Goal: Task Accomplishment & Management: Use online tool/utility

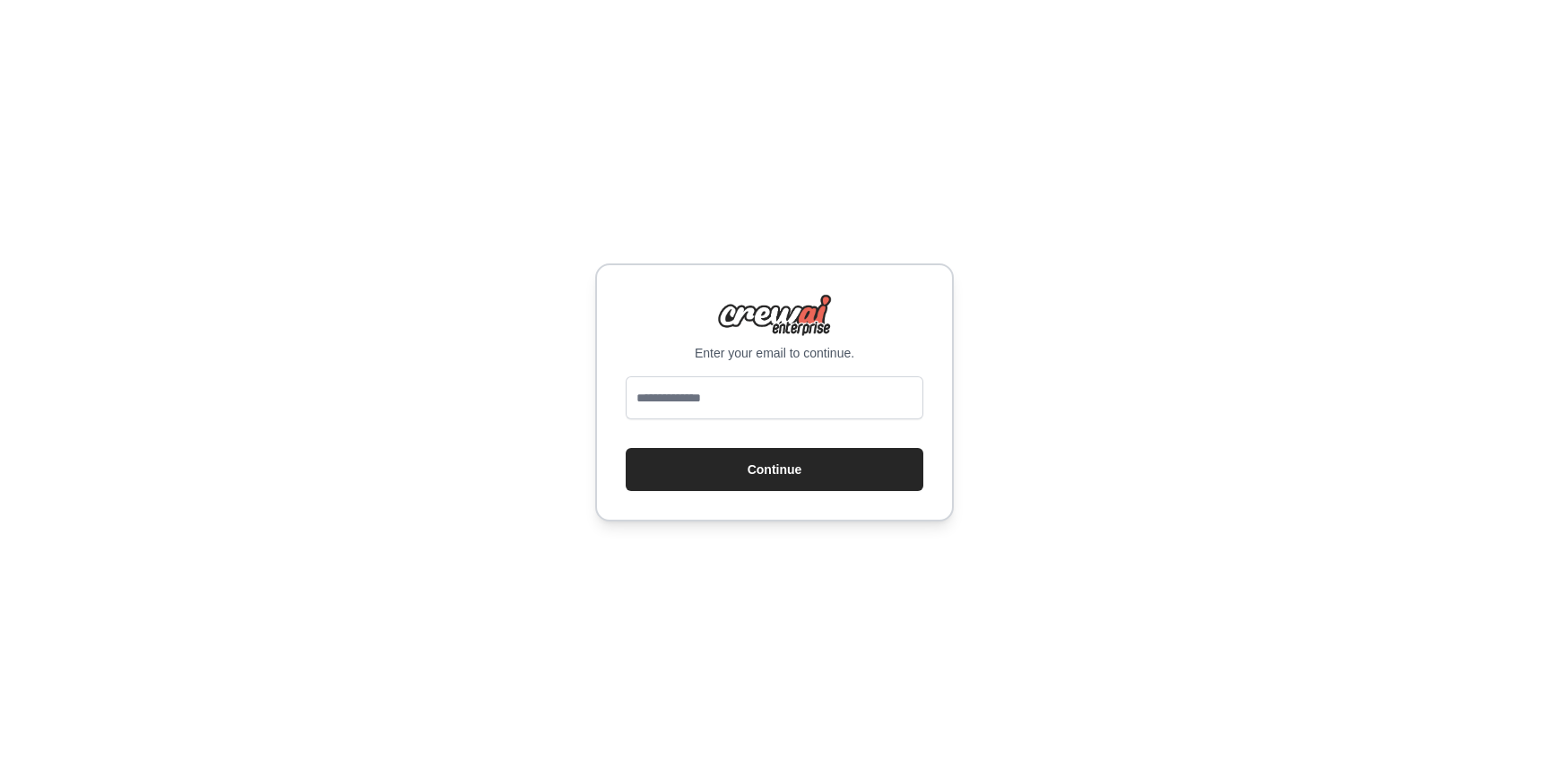
click at [537, 560] on div "Enter your email to continue. Continue" at bounding box center [774, 392] width 1549 height 784
click at [737, 375] on div "Enter your email to continue. Continue" at bounding box center [774, 392] width 359 height 258
click at [713, 394] on input "email" at bounding box center [774, 398] width 298 height 43
type input "**********"
click at [626, 448] on button "Continue" at bounding box center [774, 470] width 298 height 43
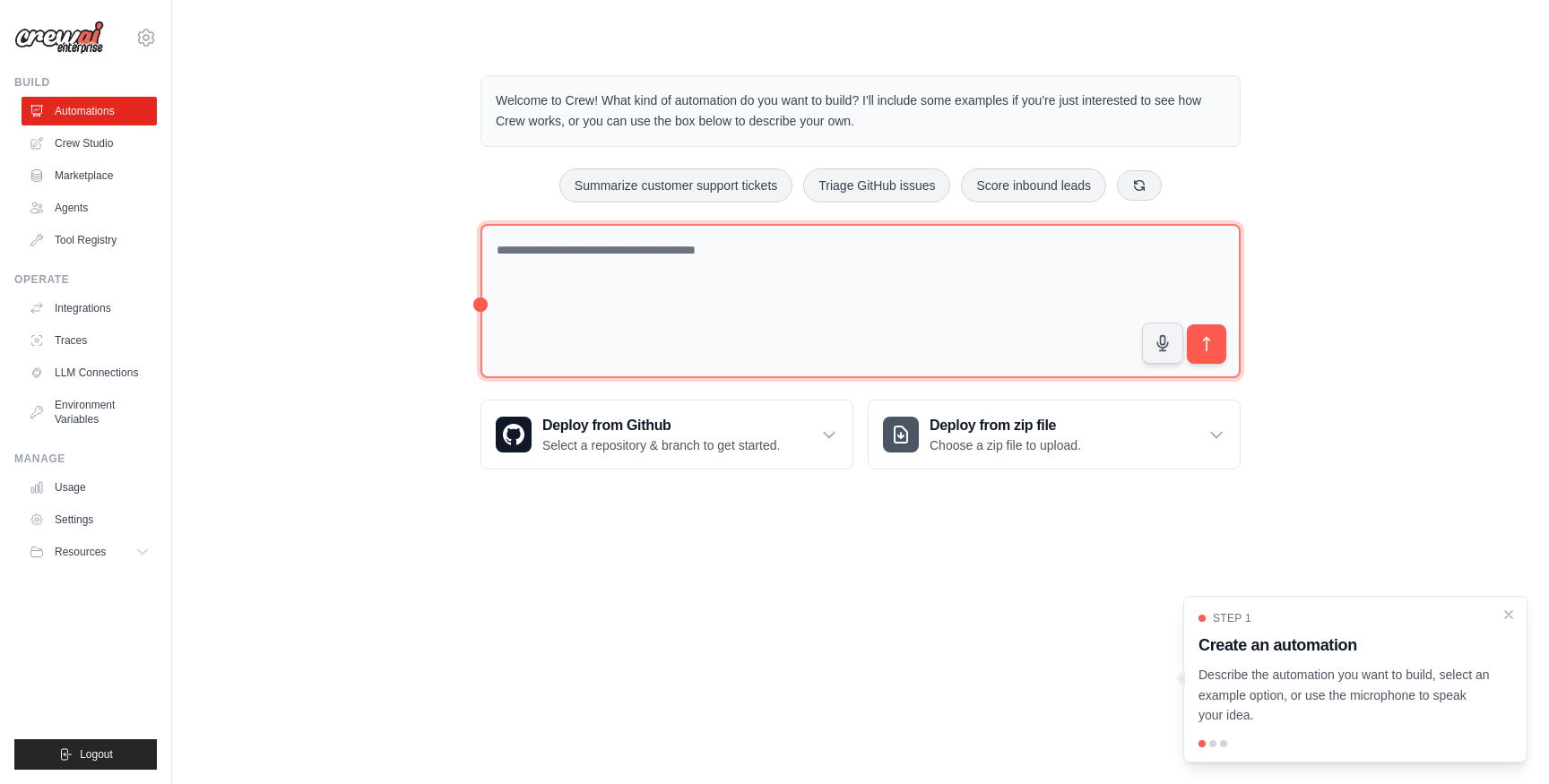
click at [609, 252] on textarea at bounding box center [861, 301] width 760 height 155
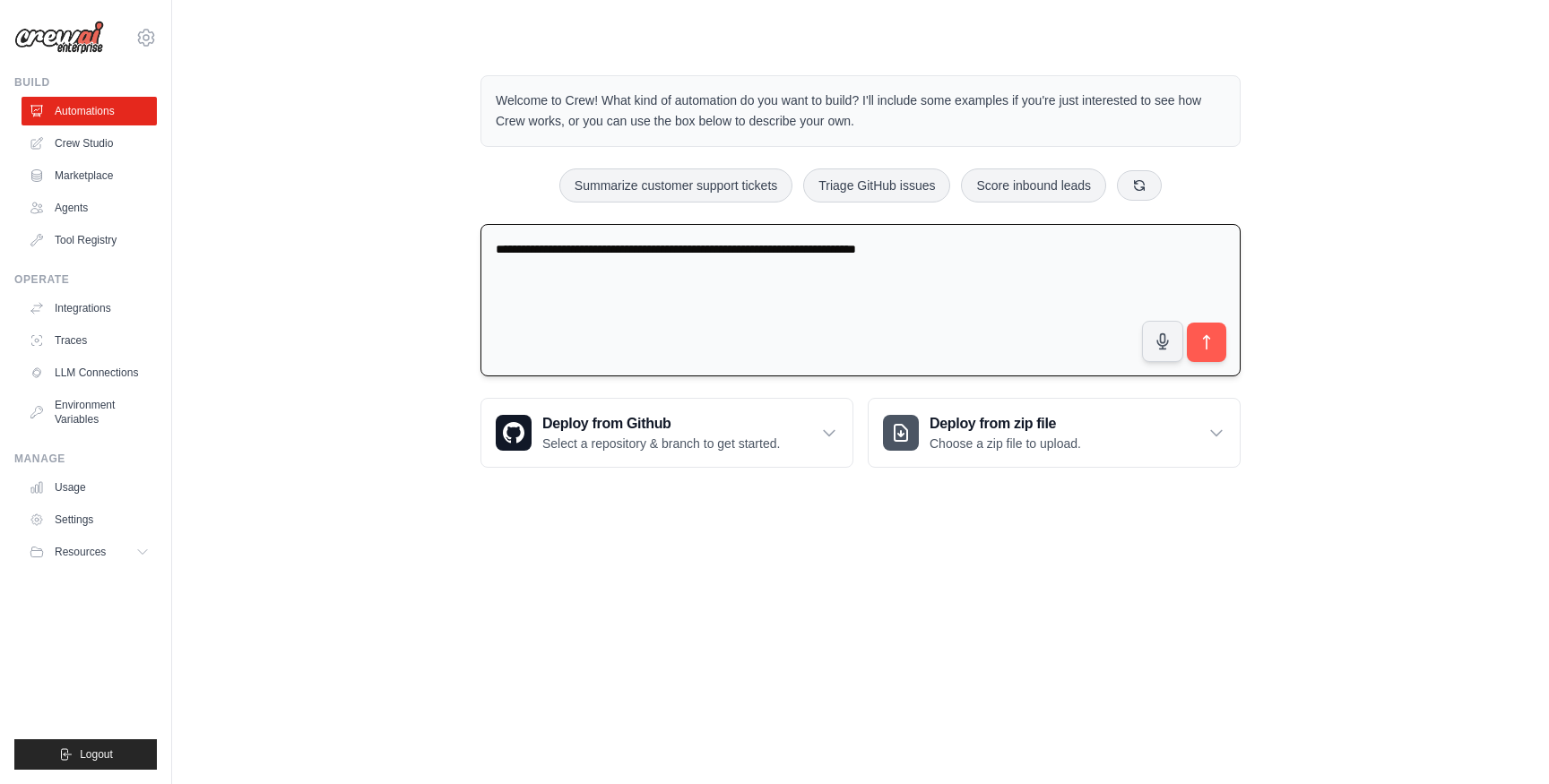
type textarea "**********"
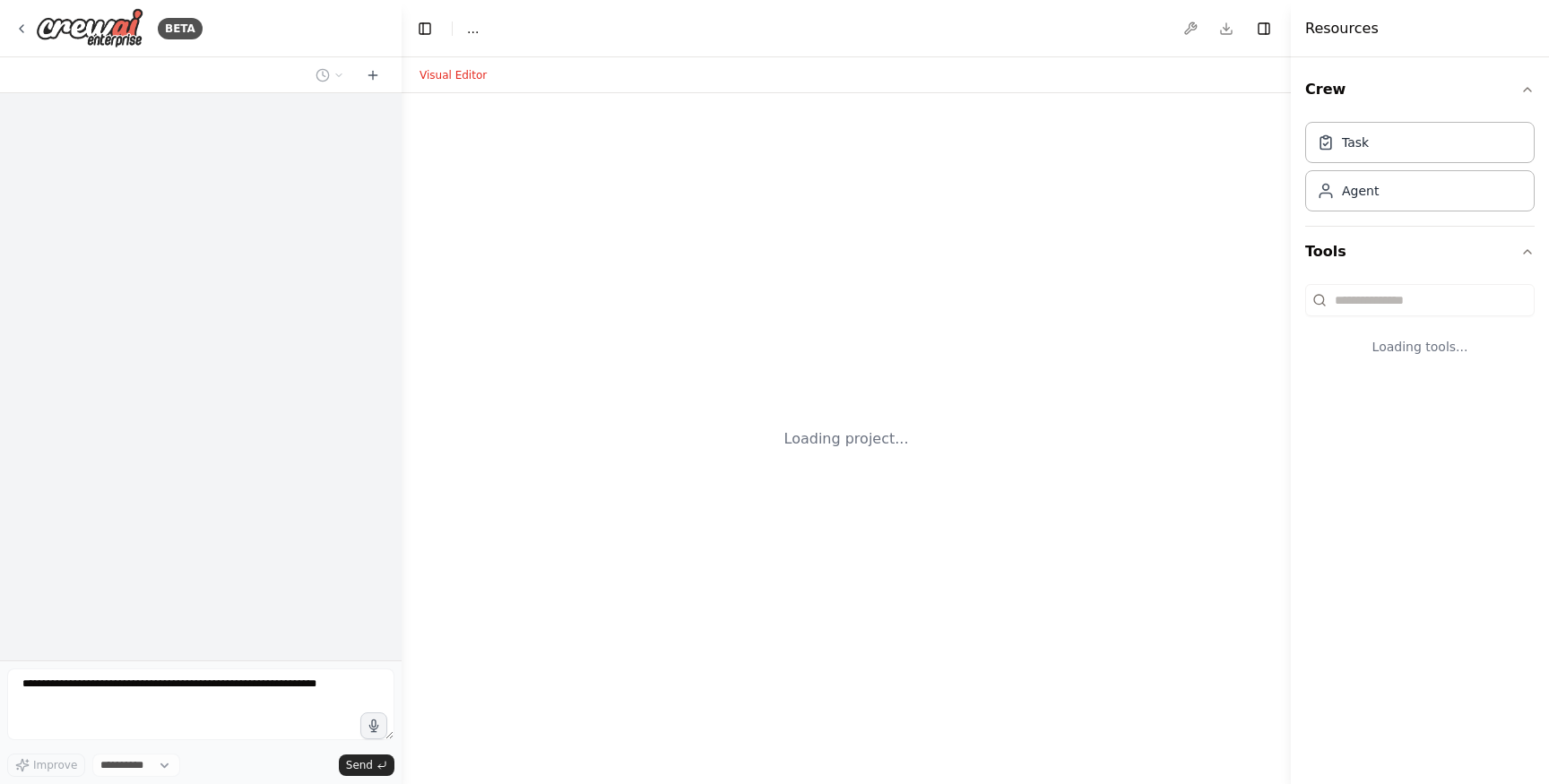
select select "****"
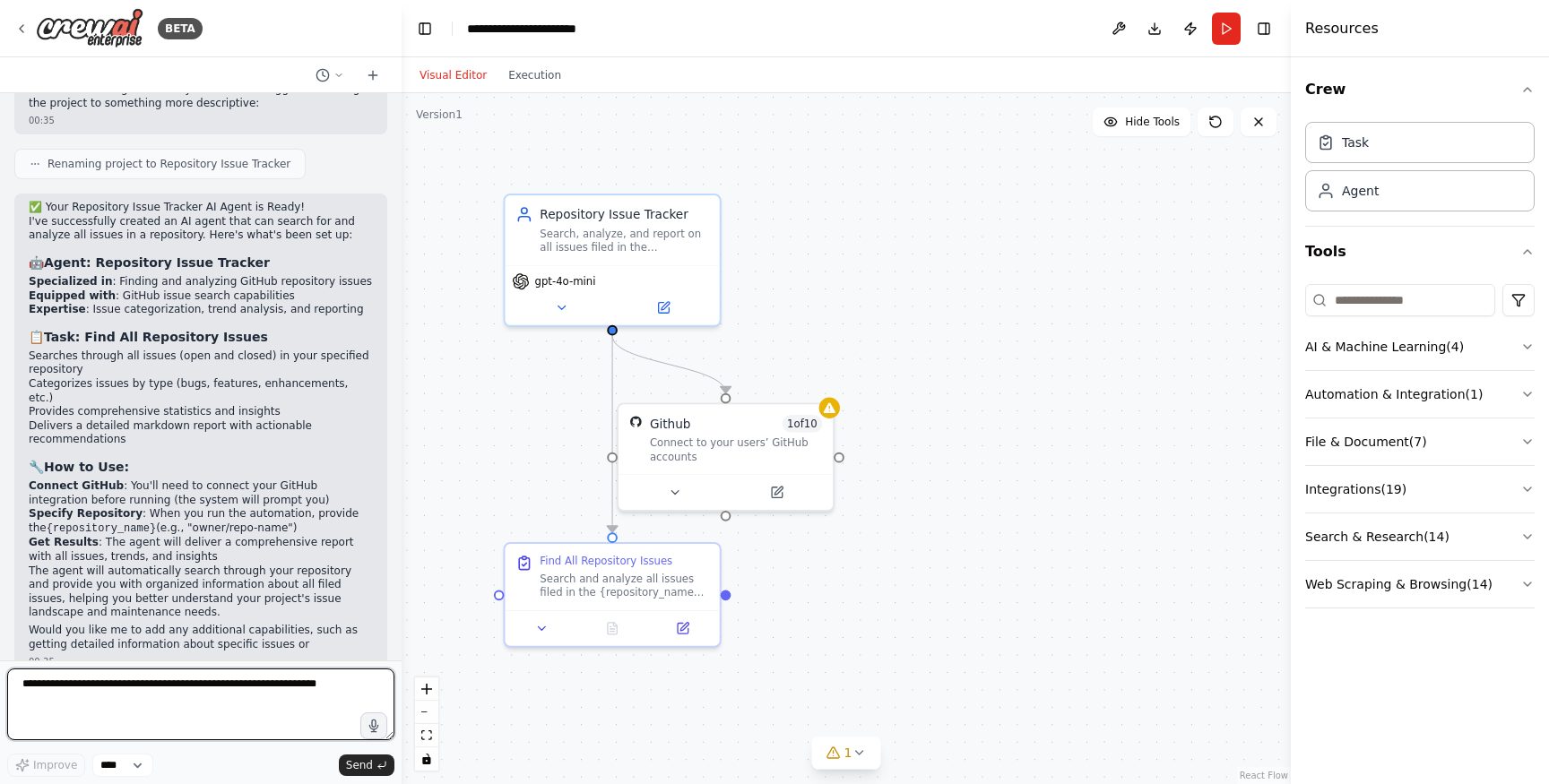
scroll to position [919, 0]
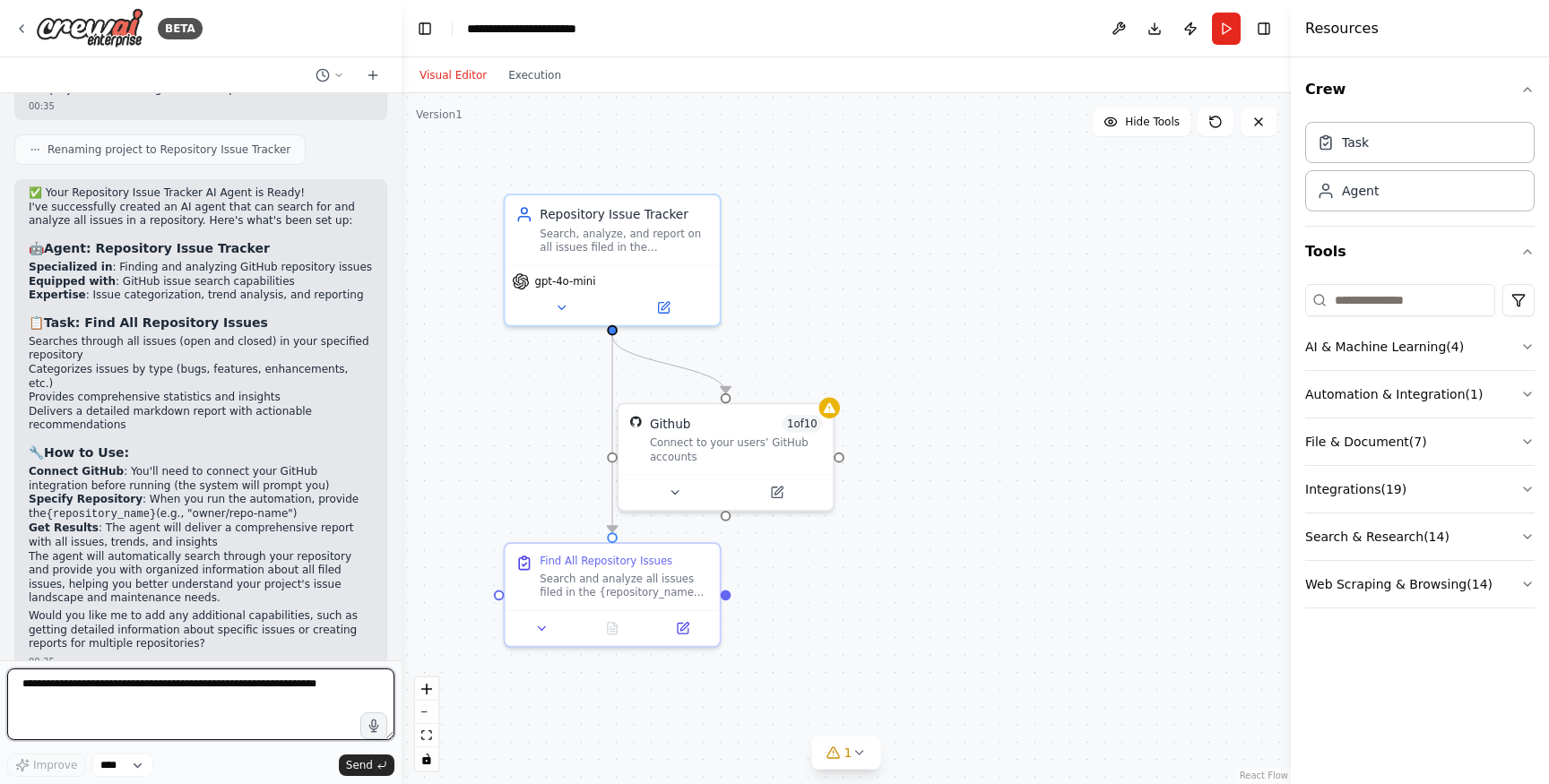
click at [137, 685] on textarea at bounding box center [201, 704] width 387 height 72
type textarea "**********"
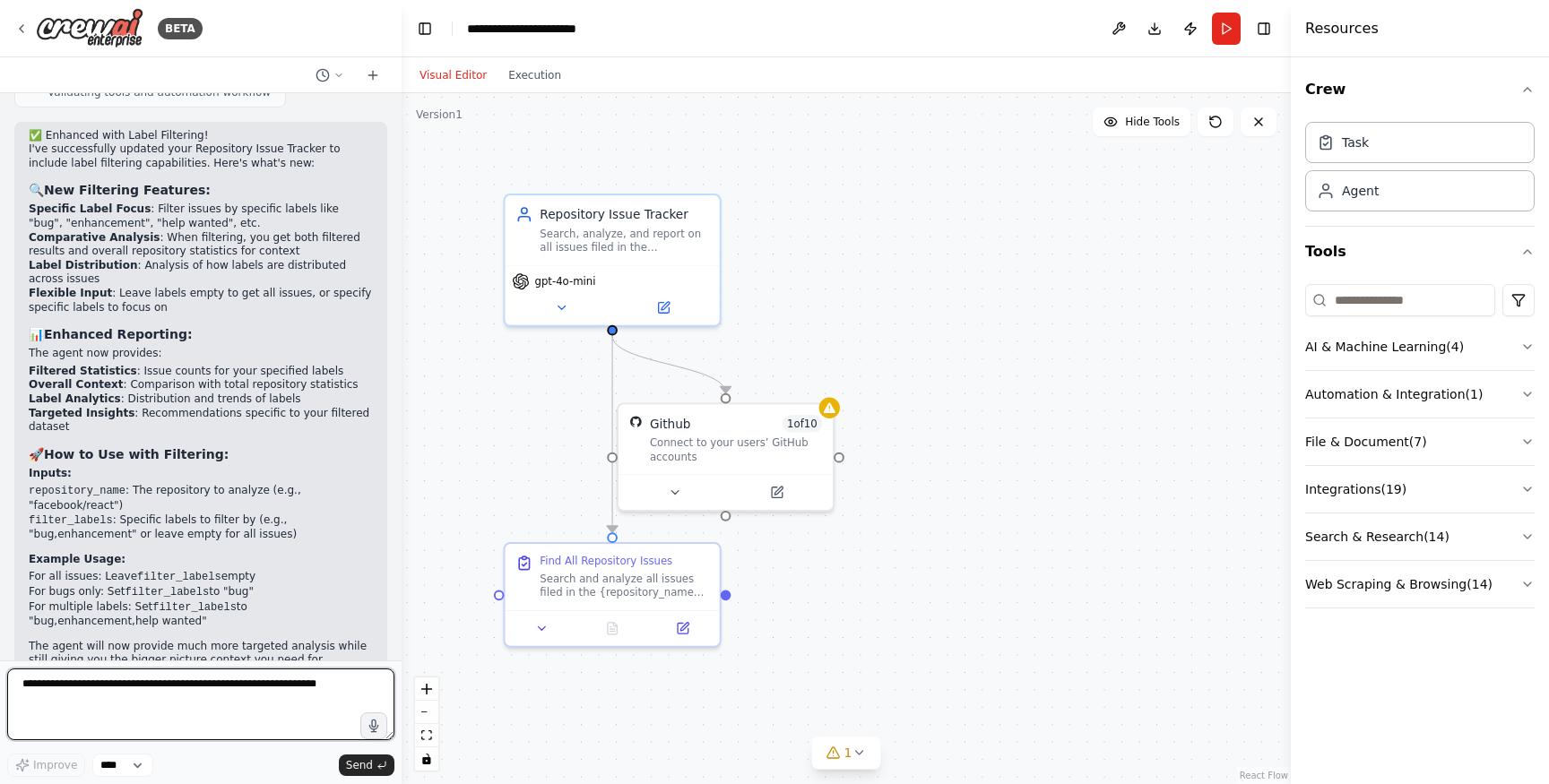
scroll to position [1830, 0]
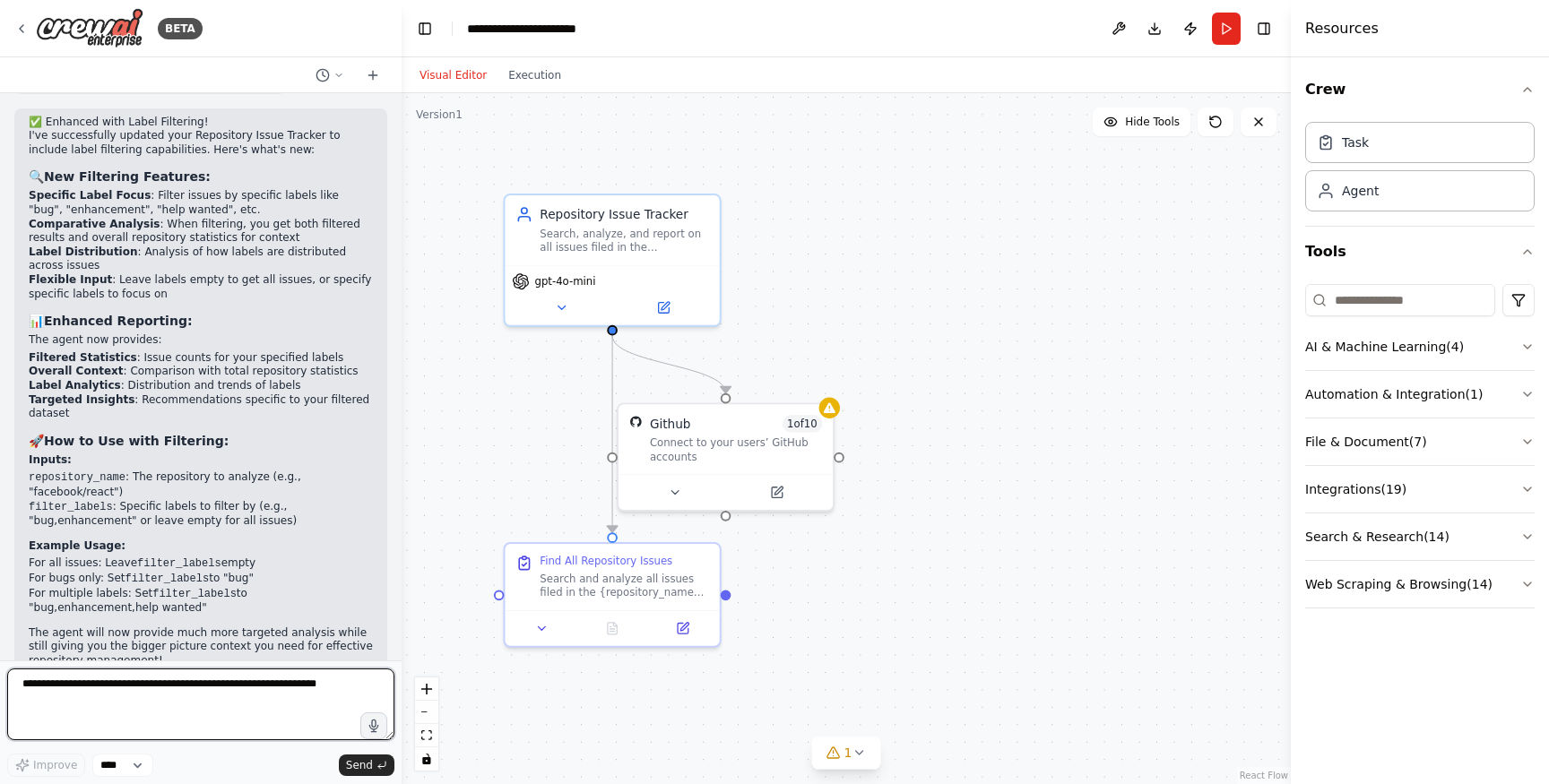
click at [130, 695] on textarea at bounding box center [201, 704] width 387 height 72
type textarea "**********"
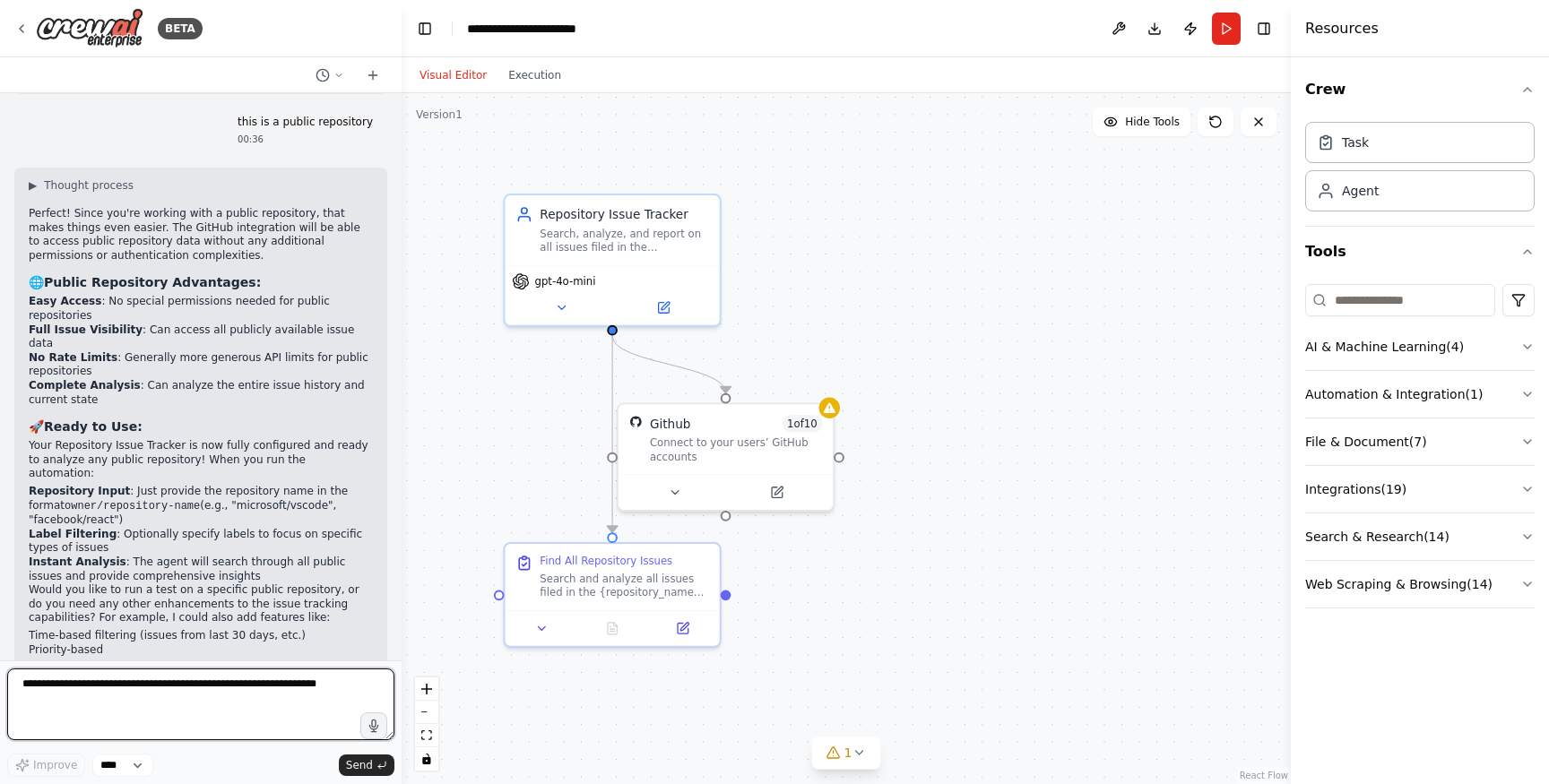
scroll to position [2428, 0]
click at [1226, 25] on button "Run" at bounding box center [1226, 29] width 29 height 32
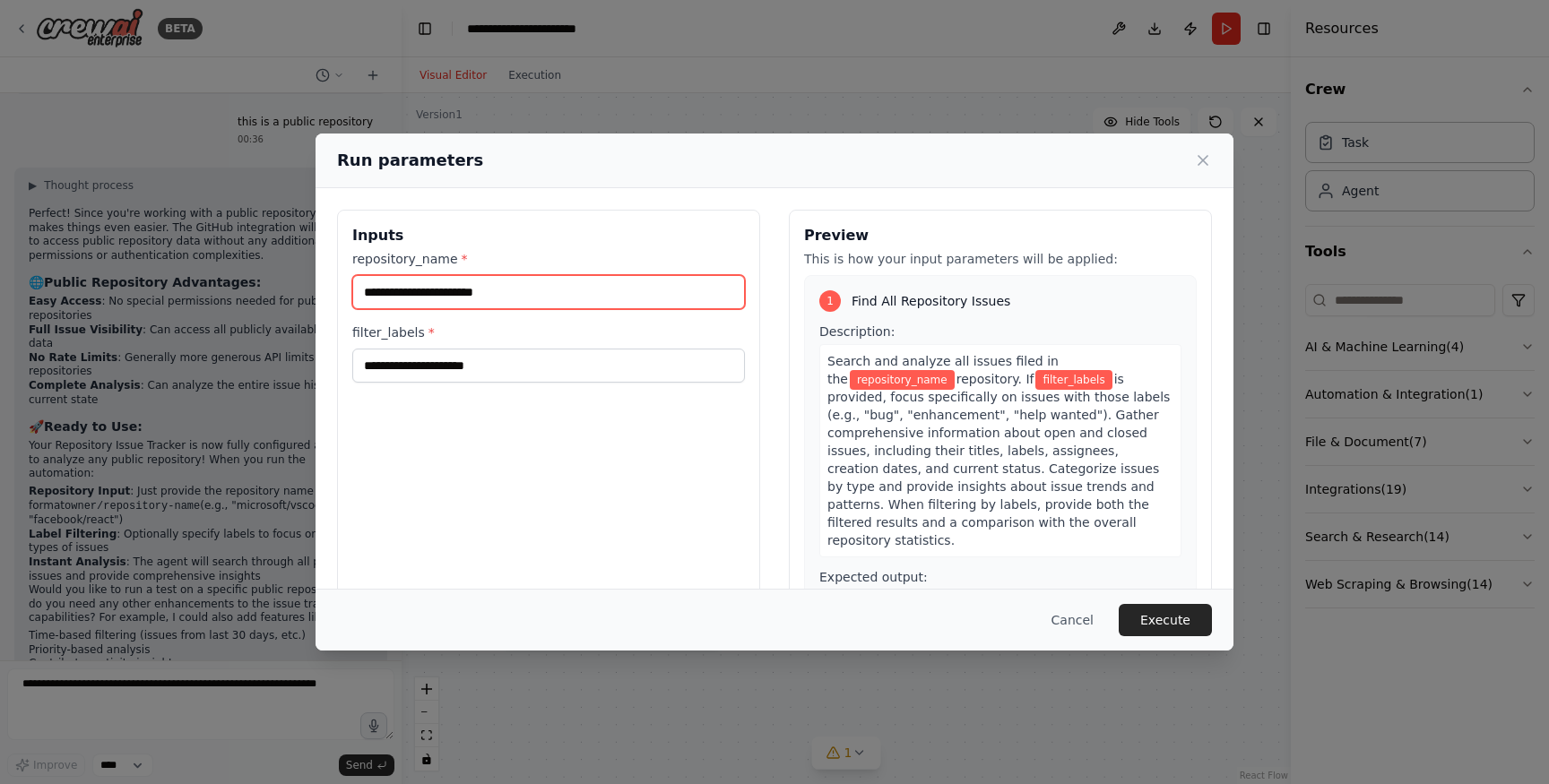
click at [506, 290] on input "repository_name *" at bounding box center [549, 292] width 393 height 34
paste input "**********"
type input "**********"
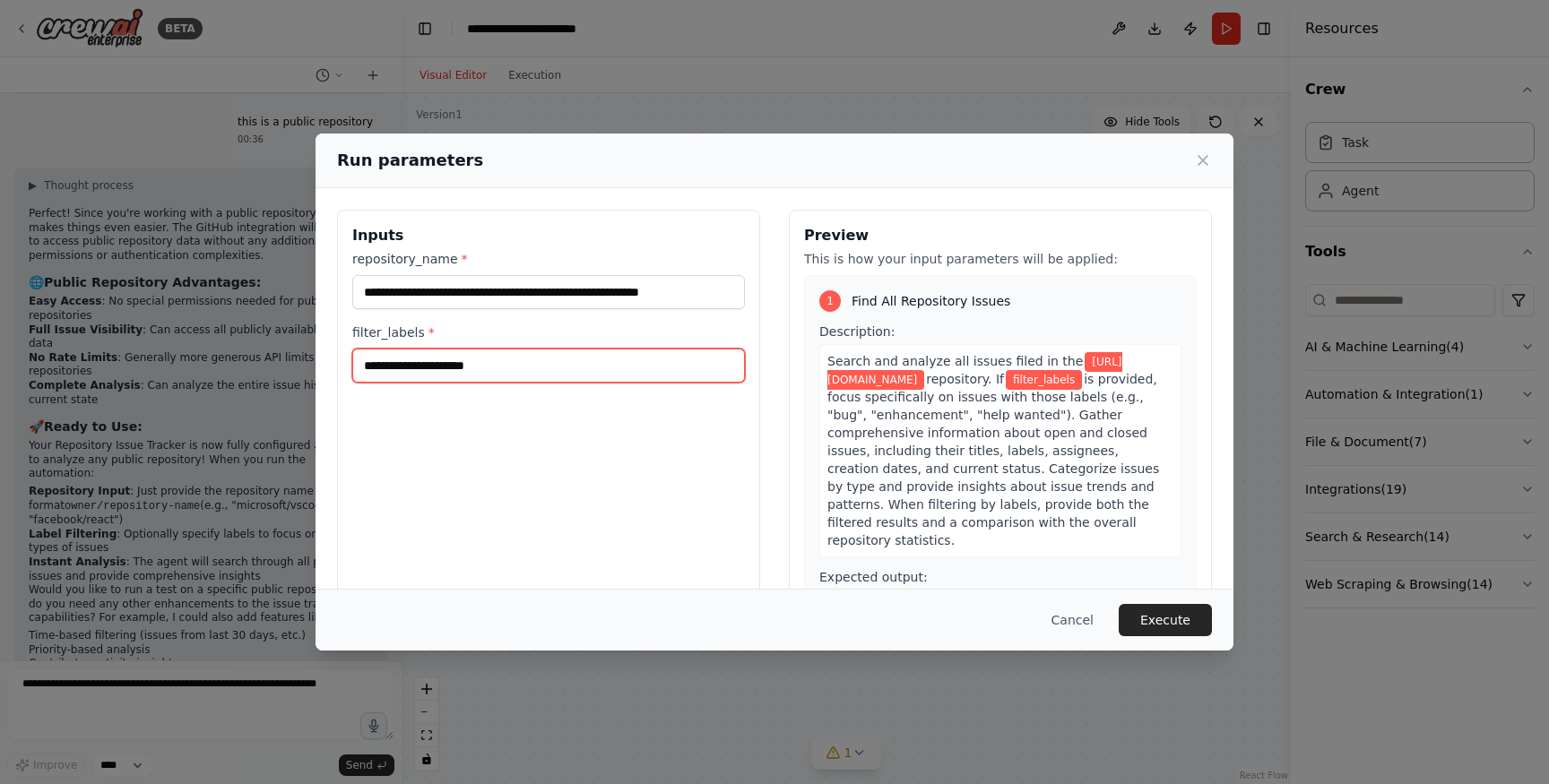
click at [425, 370] on input "filter_labels *" at bounding box center [549, 366] width 393 height 34
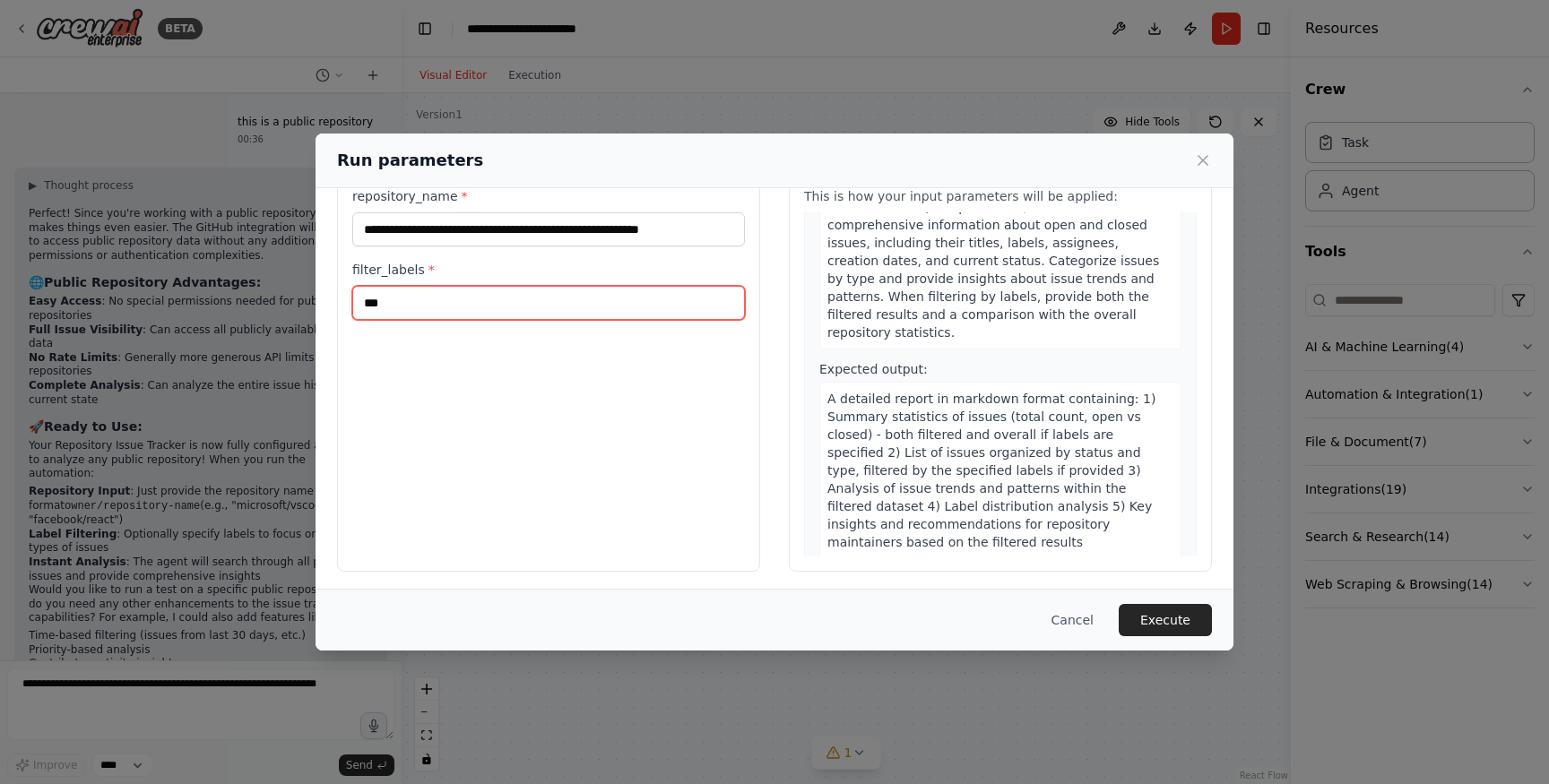
scroll to position [66, 0]
type input "***"
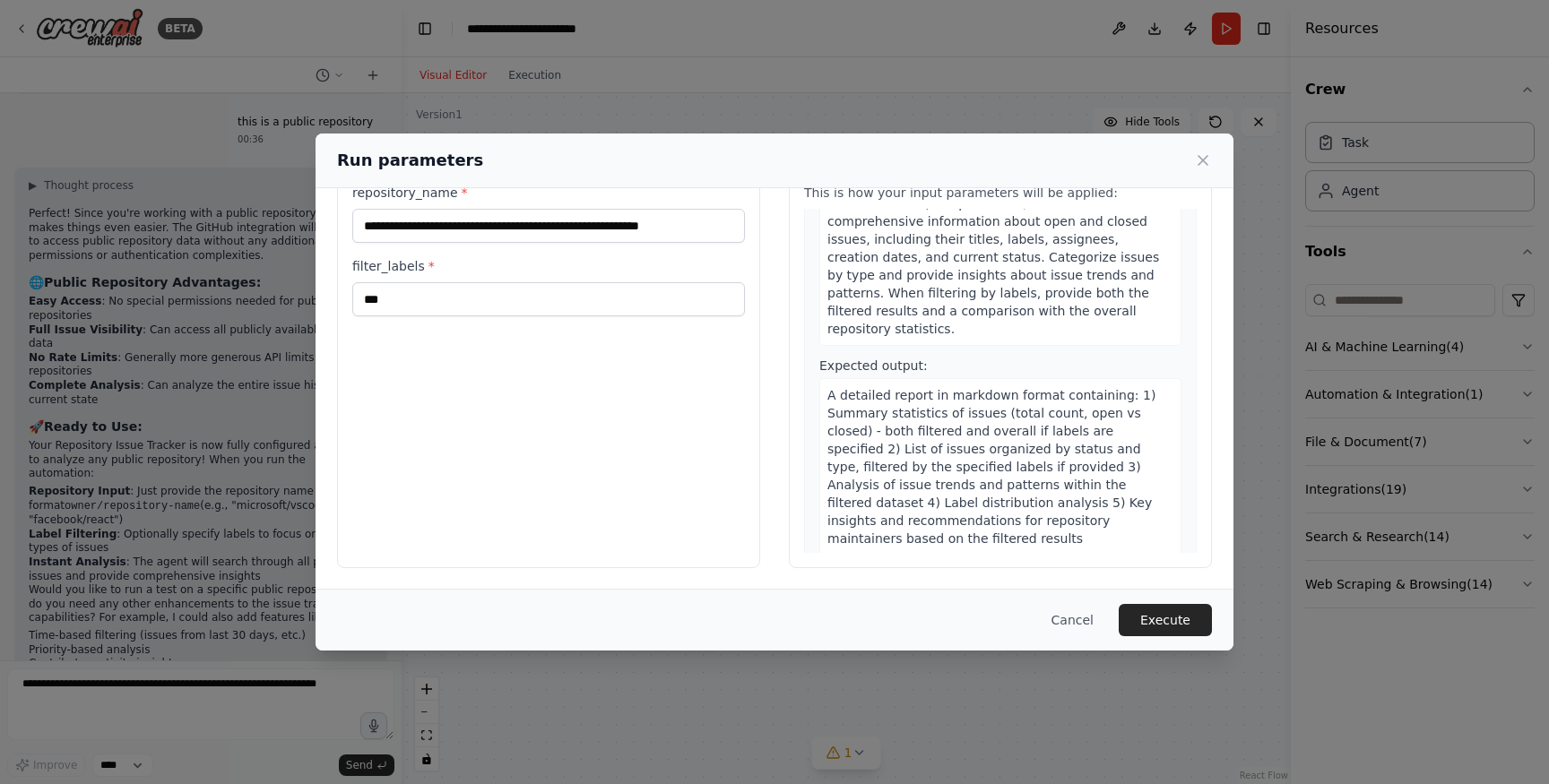
click at [933, 492] on div "A detailed report in markdown format containing: 1) Summary statistics of issue…" at bounding box center [1000, 467] width 362 height 177
click at [1164, 629] on button "Execute" at bounding box center [1165, 620] width 93 height 32
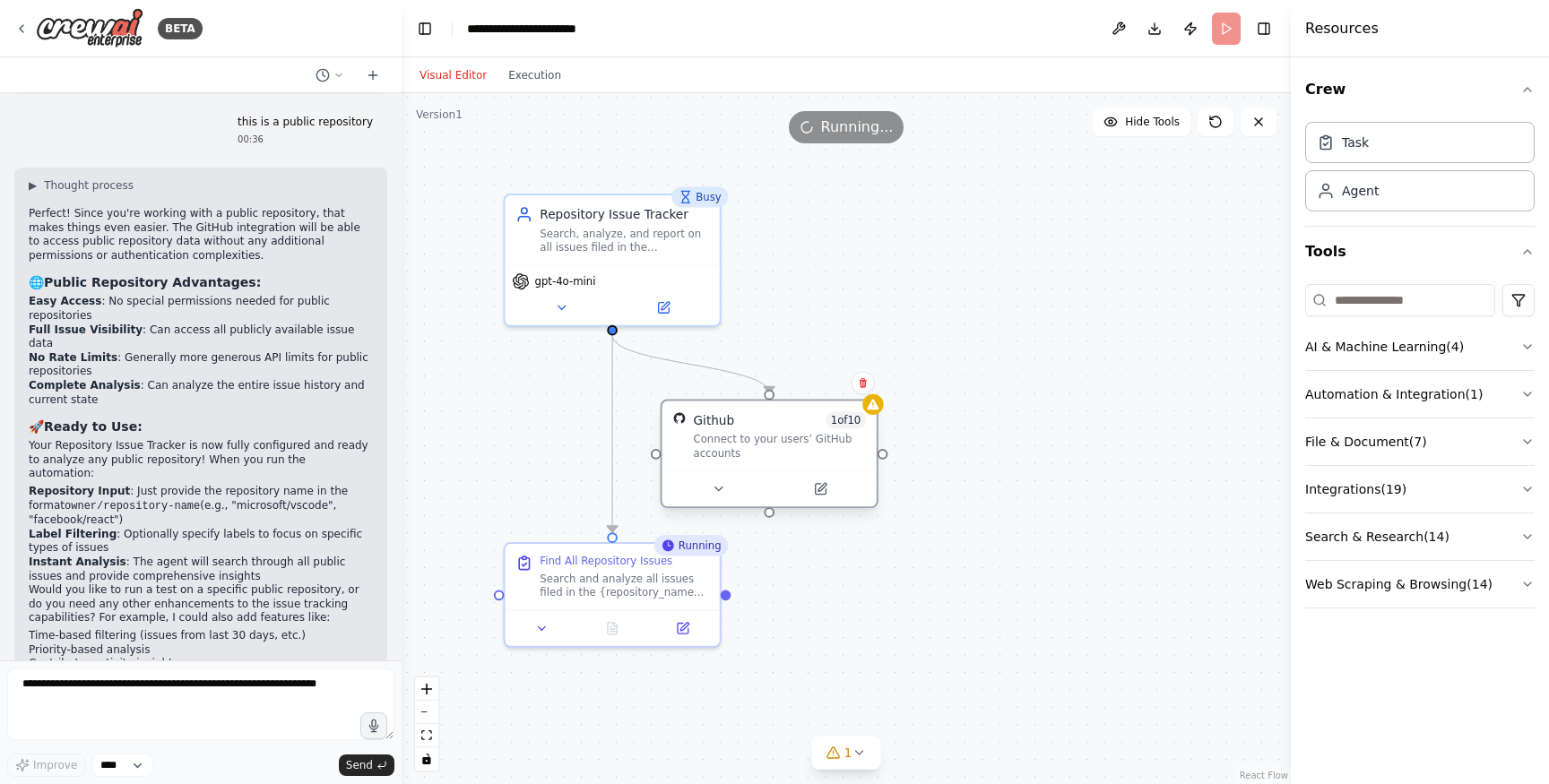
drag, startPoint x: 764, startPoint y: 441, endPoint x: 808, endPoint y: 440, distance: 44.0
click at [808, 440] on div "Connect to your users’ GitHub accounts" at bounding box center [780, 445] width 173 height 28
click at [617, 634] on button at bounding box center [612, 625] width 74 height 21
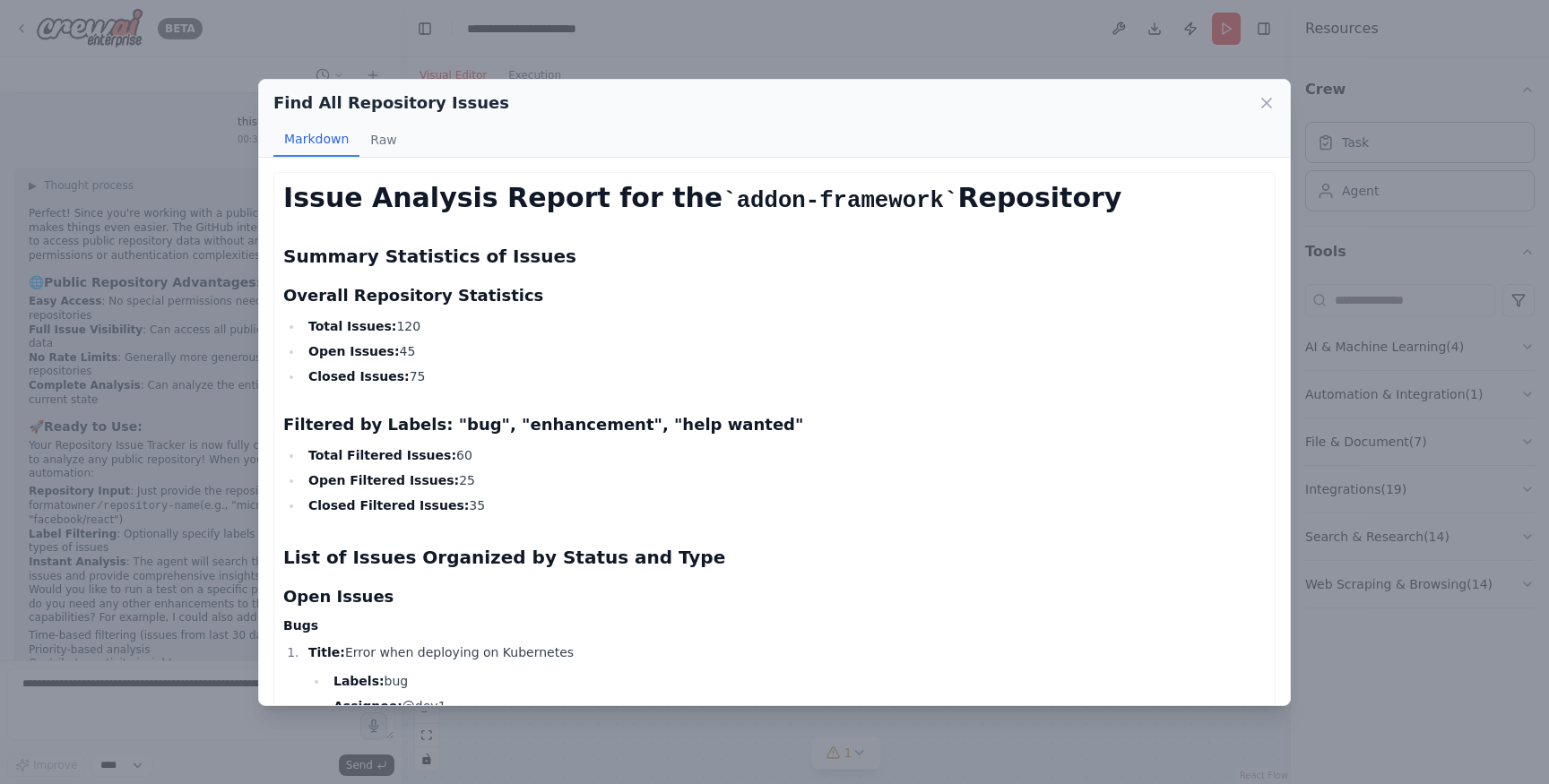
click at [396, 295] on h3 "Overall Repository Statistics" at bounding box center [774, 296] width 982 height 25
click at [370, 330] on strong "Total Issues:" at bounding box center [352, 326] width 88 height 14
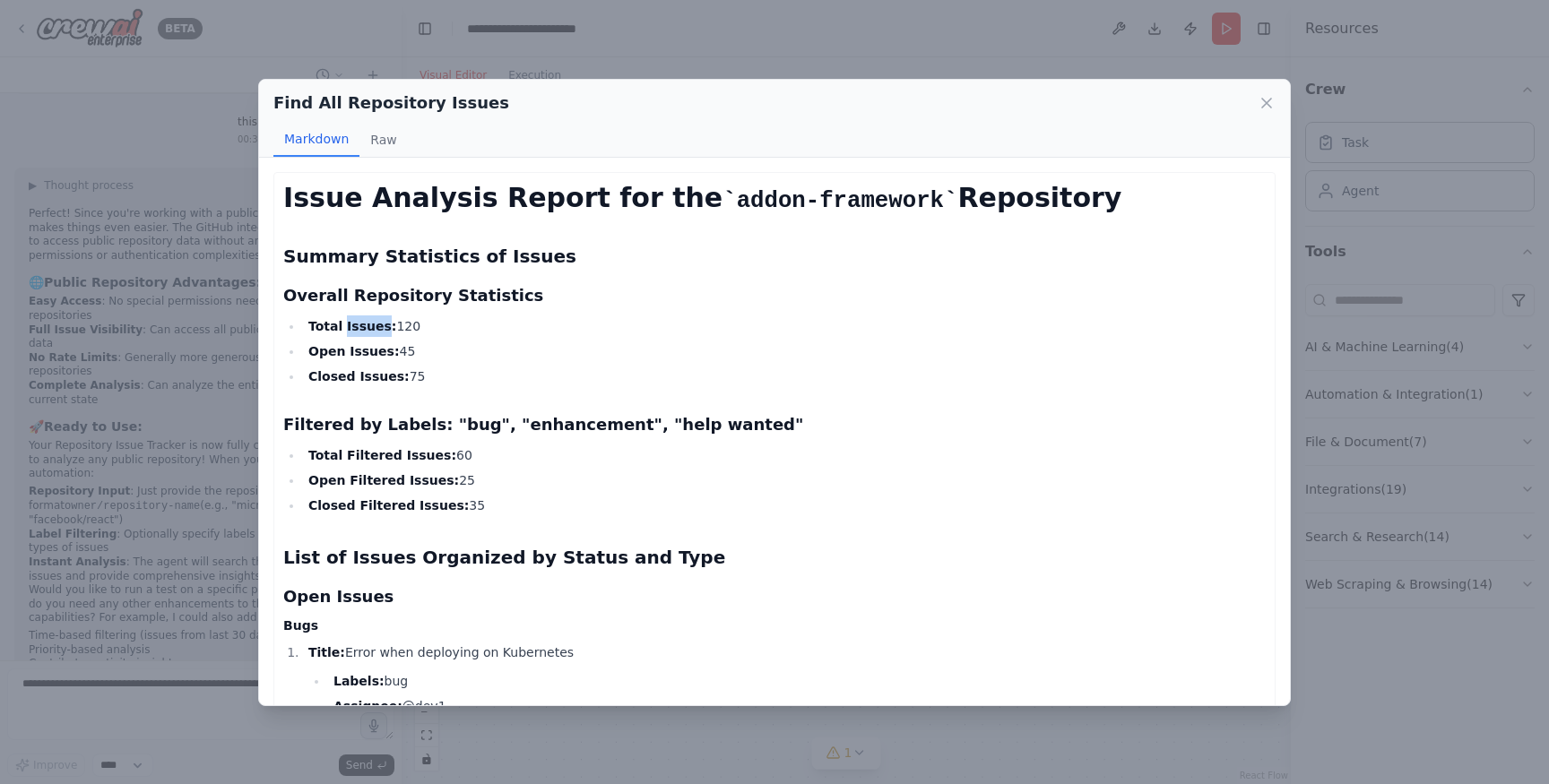
click at [370, 330] on strong "Total Issues:" at bounding box center [352, 326] width 88 height 14
click at [366, 352] on strong "Open Issues:" at bounding box center [354, 351] width 91 height 14
click at [366, 375] on strong "Closed Issues:" at bounding box center [359, 376] width 101 height 14
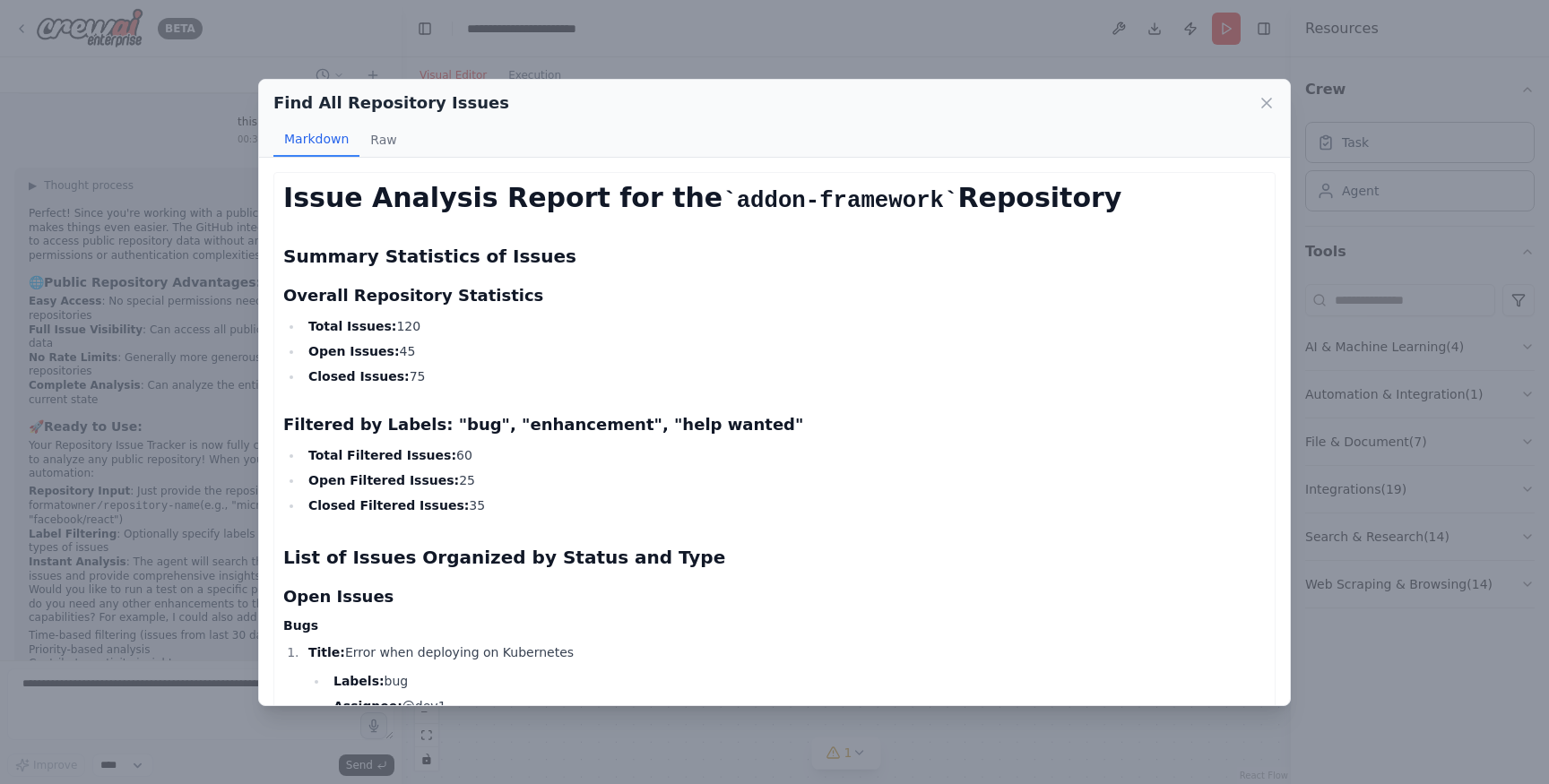
click at [366, 375] on strong "Closed Issues:" at bounding box center [359, 376] width 101 height 14
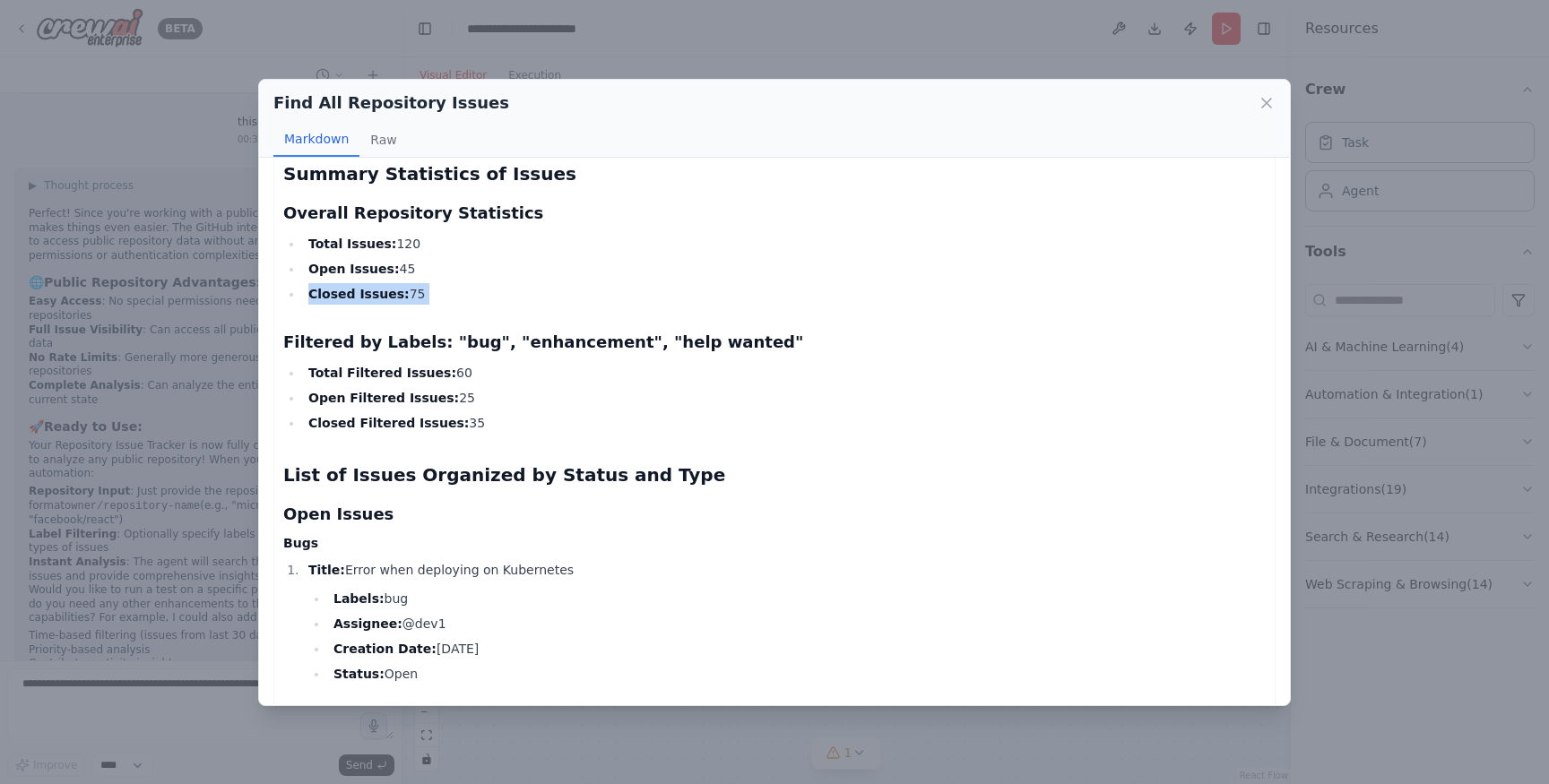
scroll to position [83, 0]
click at [383, 370] on strong "Total Filtered Issues:" at bounding box center [382, 372] width 148 height 14
click at [370, 400] on strong "Open Filtered Issues:" at bounding box center [384, 397] width 151 height 14
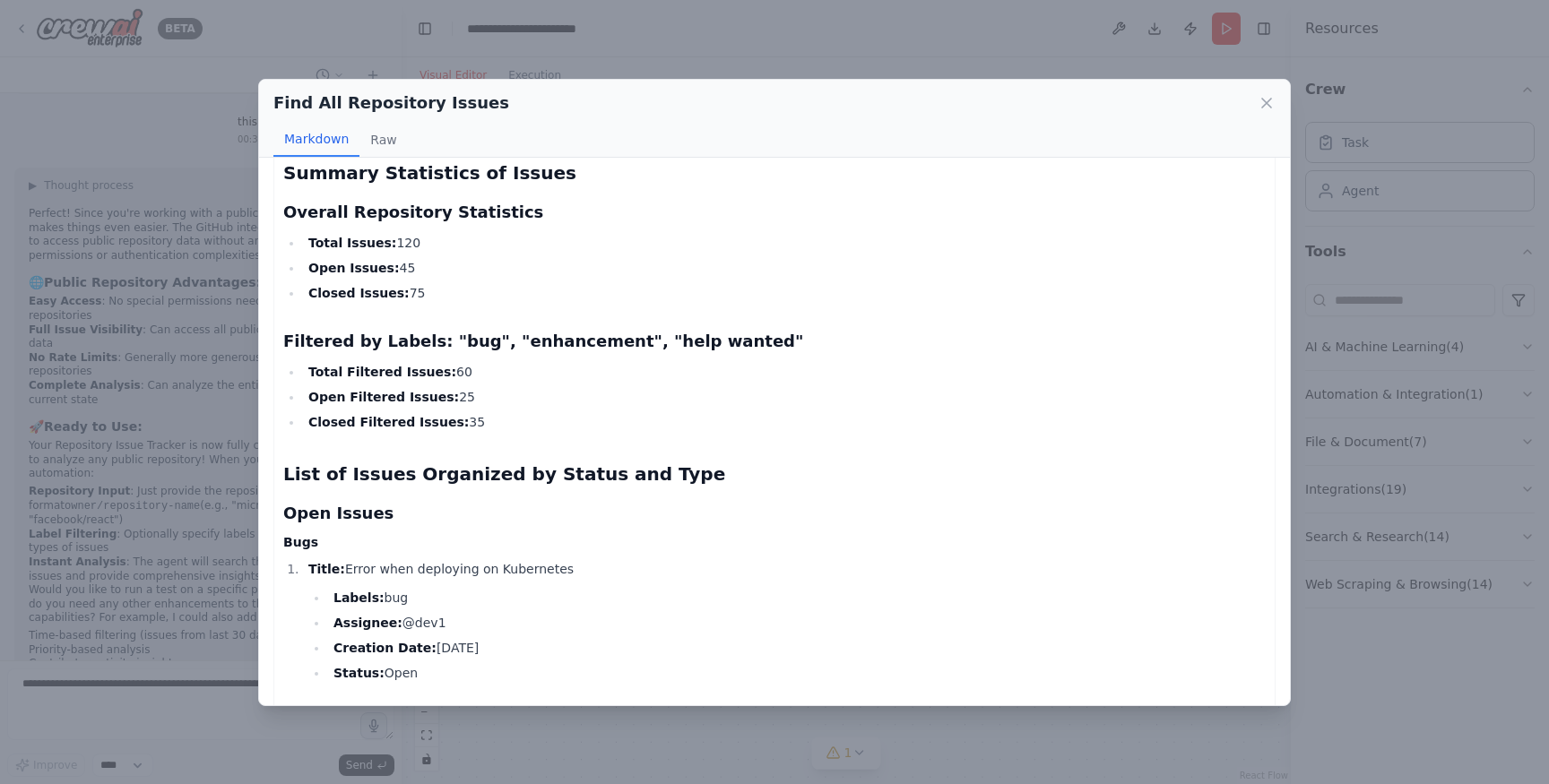
click at [370, 400] on strong "Open Filtered Issues:" at bounding box center [384, 397] width 151 height 14
click at [374, 430] on li "Closed Filtered Issues: 35" at bounding box center [784, 422] width 963 height 22
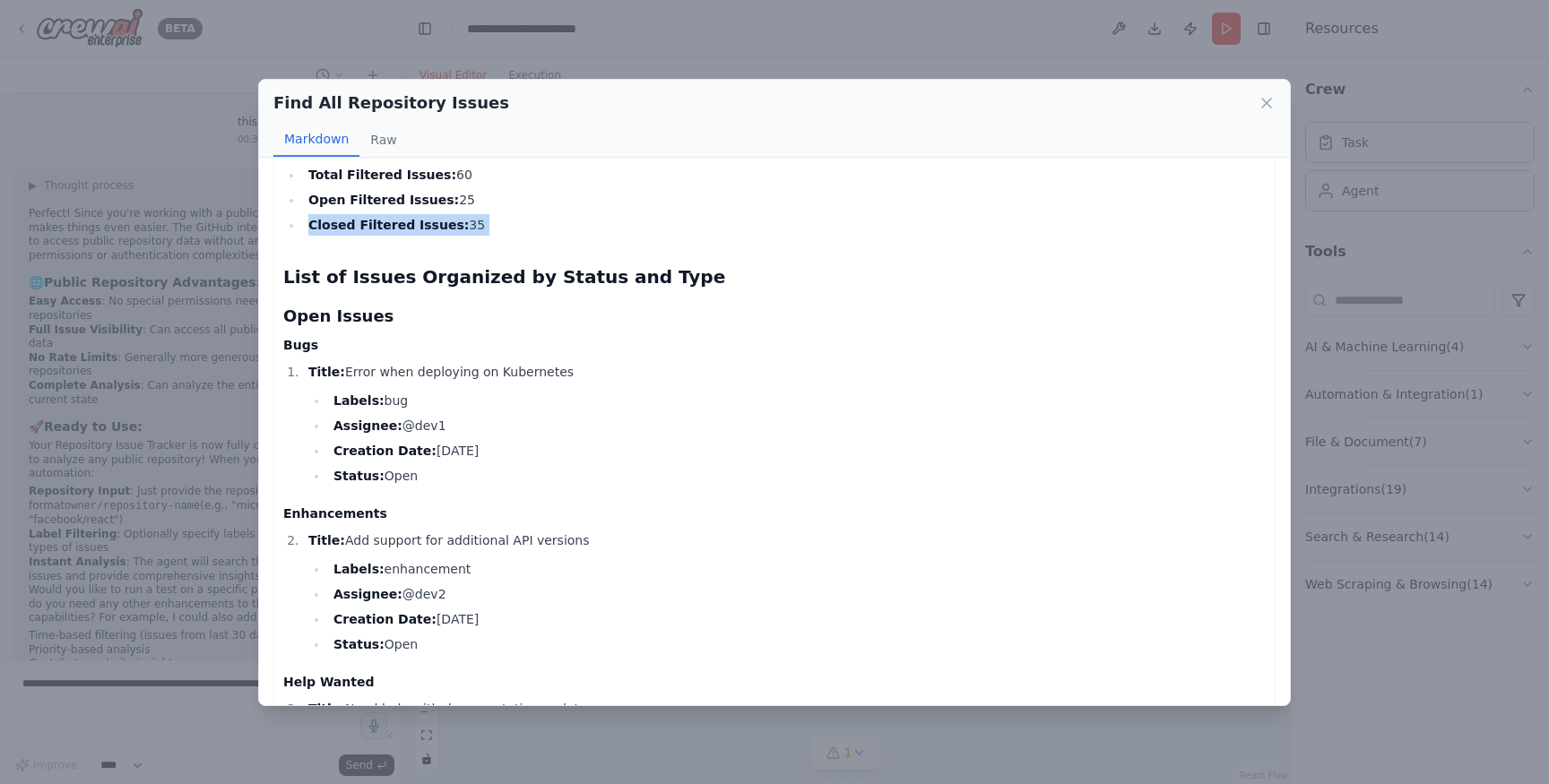
scroll to position [281, 0]
click at [352, 400] on strong "Labels:" at bounding box center [359, 400] width 51 height 14
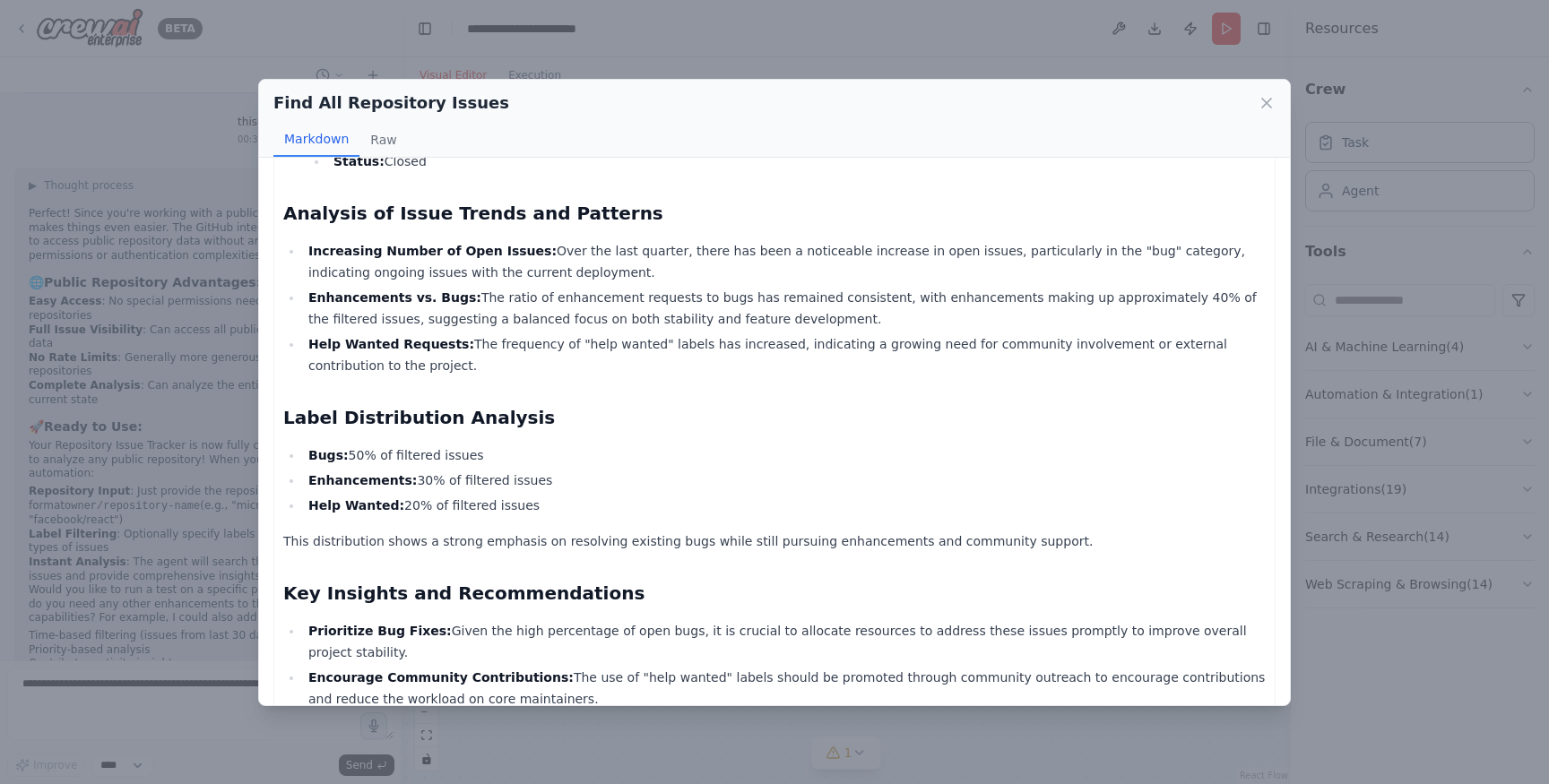
scroll to position [1641, 0]
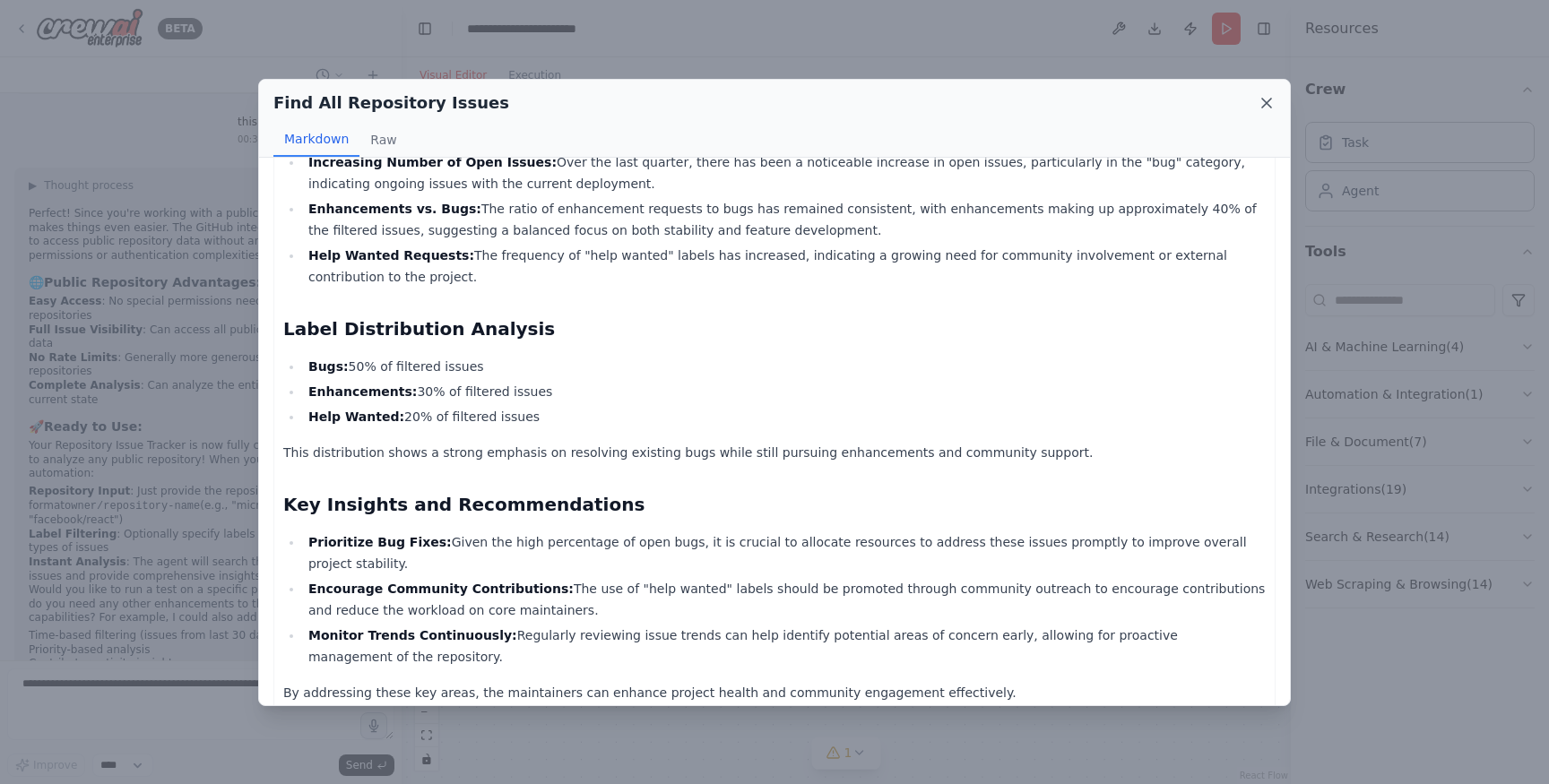
click at [1267, 102] on icon at bounding box center [1267, 103] width 9 height 9
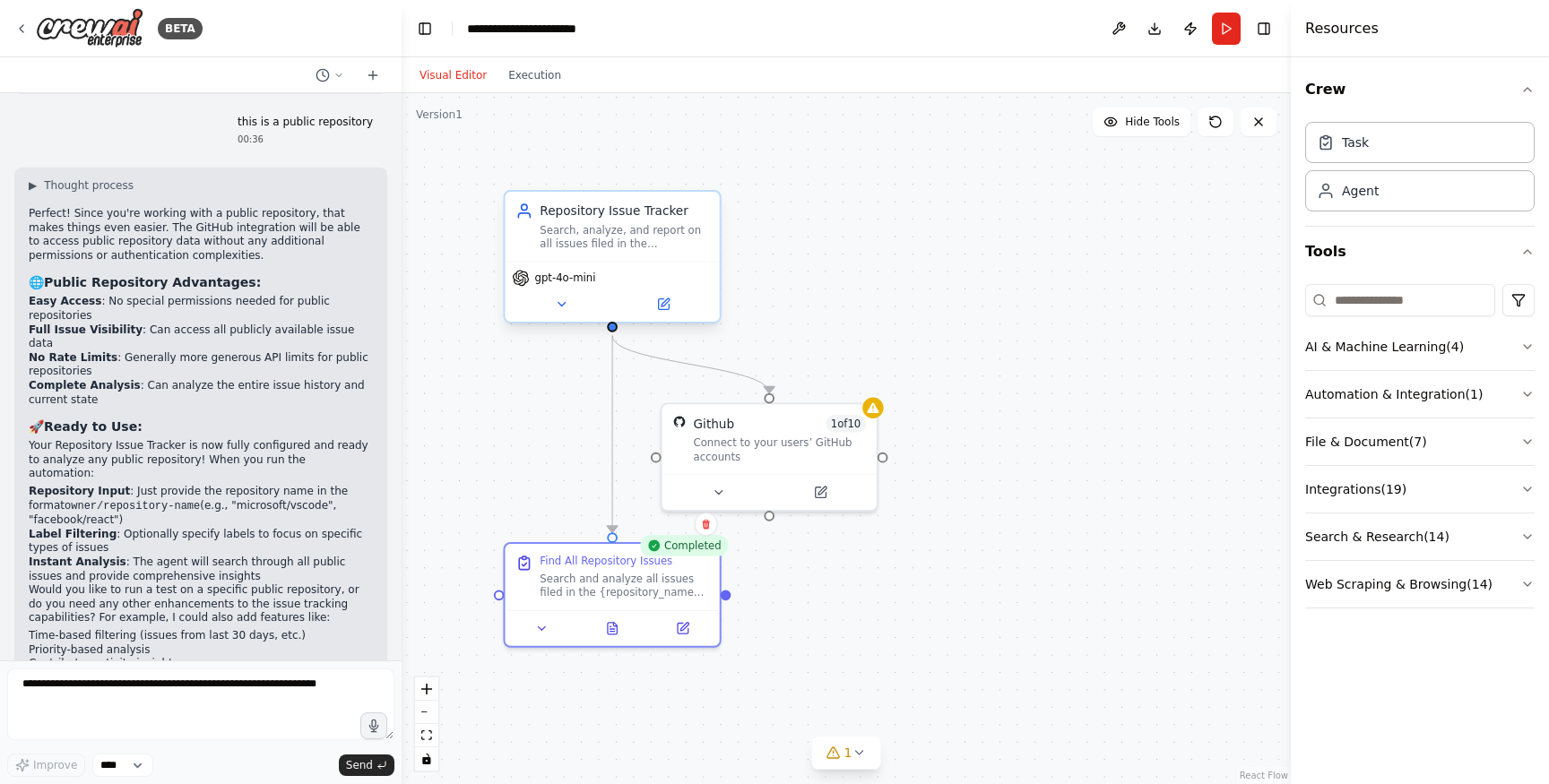
click at [543, 236] on div "Search, analyze, and report on all issues filed in the {repository_name} reposi…" at bounding box center [624, 237] width 169 height 28
click at [670, 305] on icon at bounding box center [663, 305] width 14 height 14
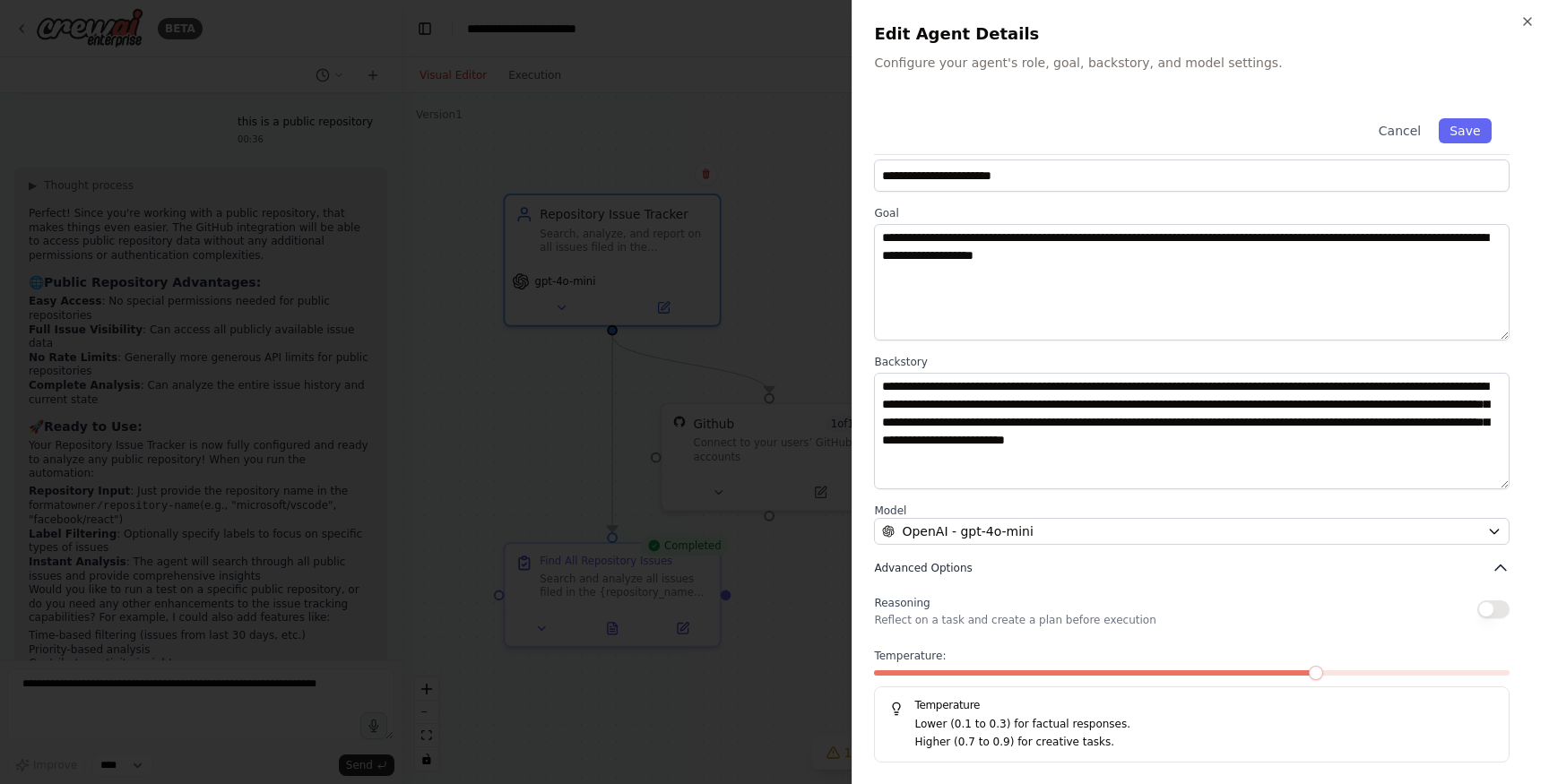
scroll to position [0, 0]
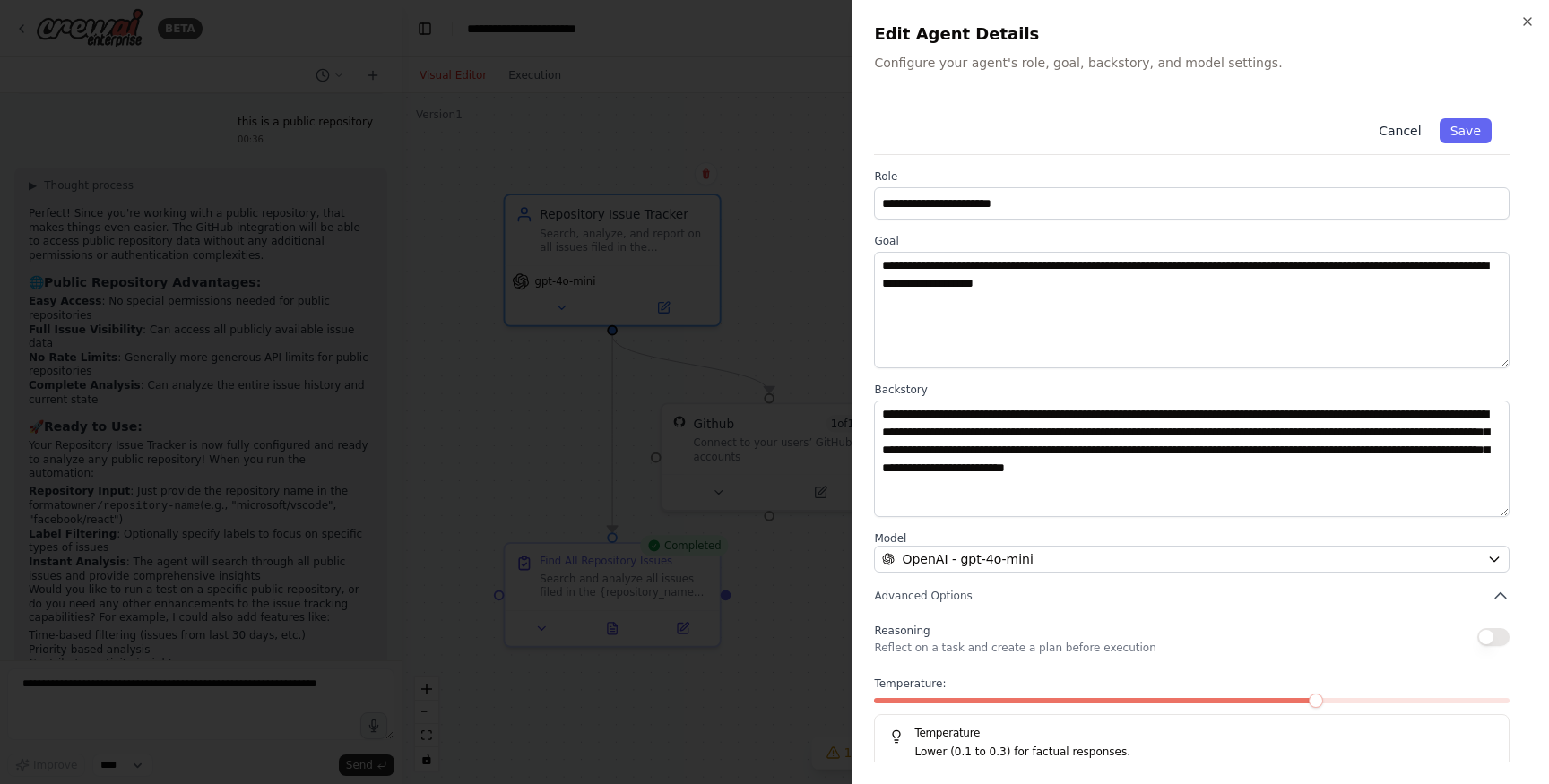
click at [1406, 125] on button "Cancel" at bounding box center [1399, 131] width 64 height 25
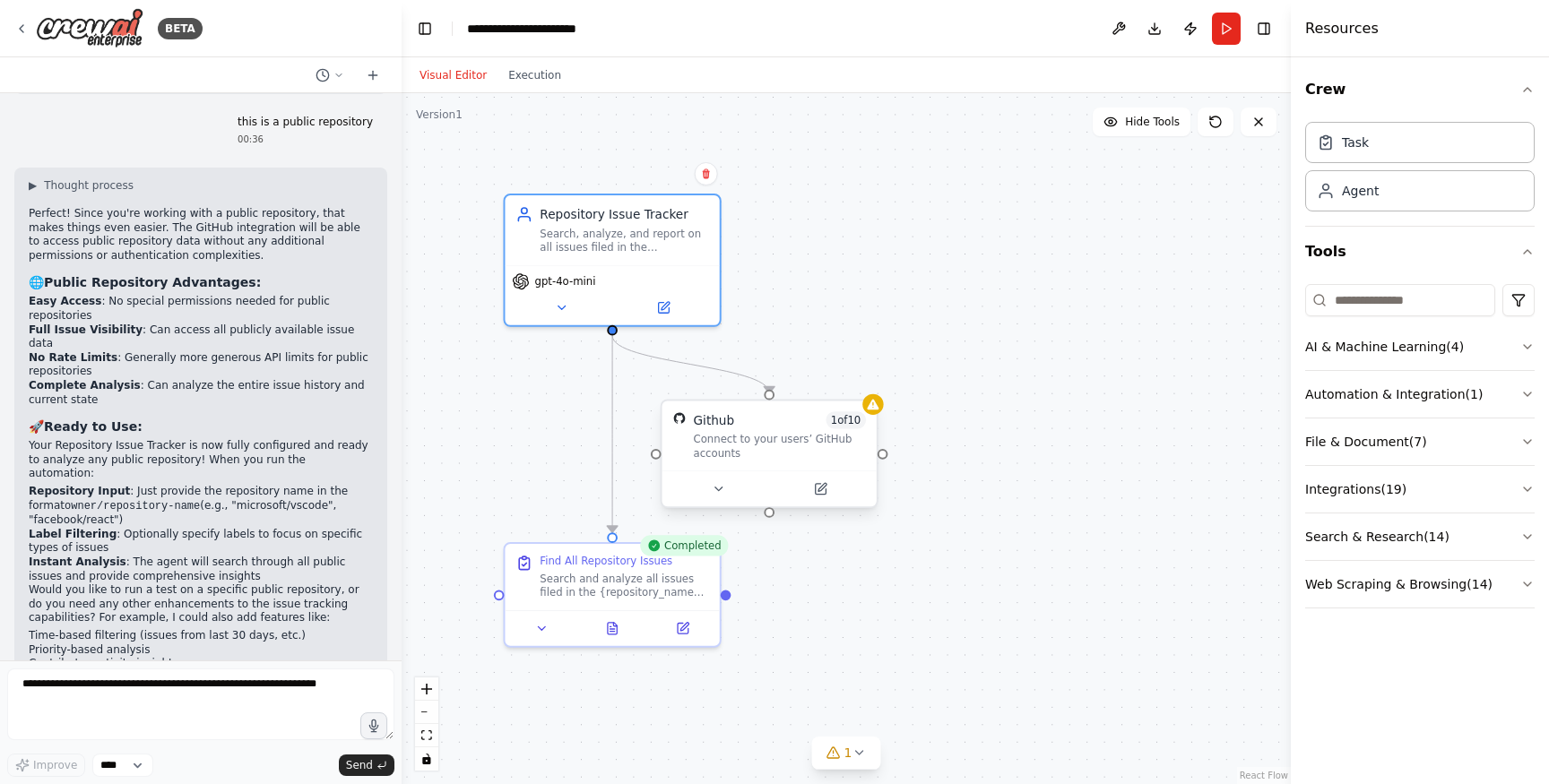
click at [724, 454] on div "Connect to your users’ GitHub accounts" at bounding box center [780, 445] width 173 height 28
click at [819, 495] on icon at bounding box center [820, 489] width 14 height 14
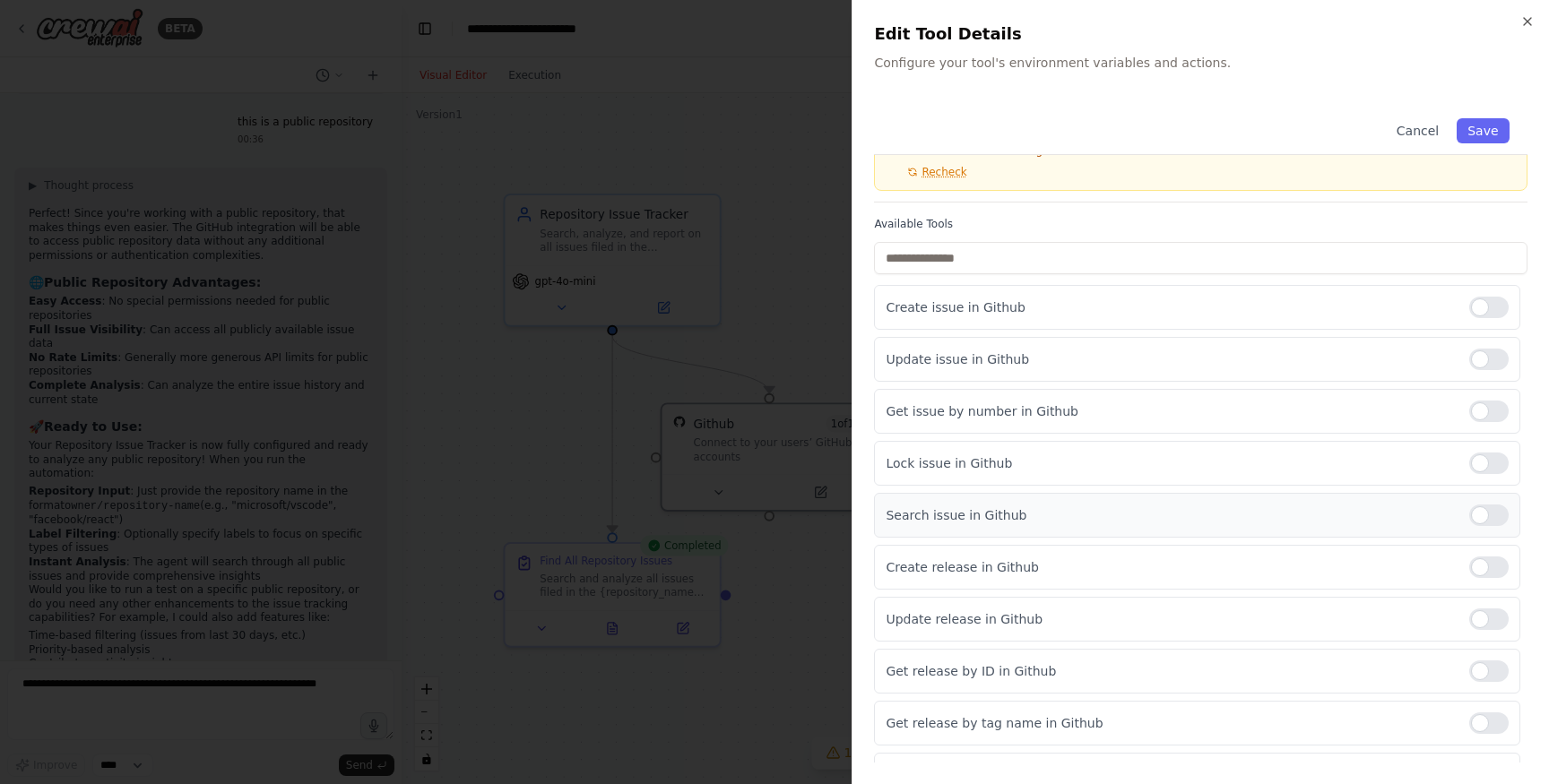
scroll to position [141, 0]
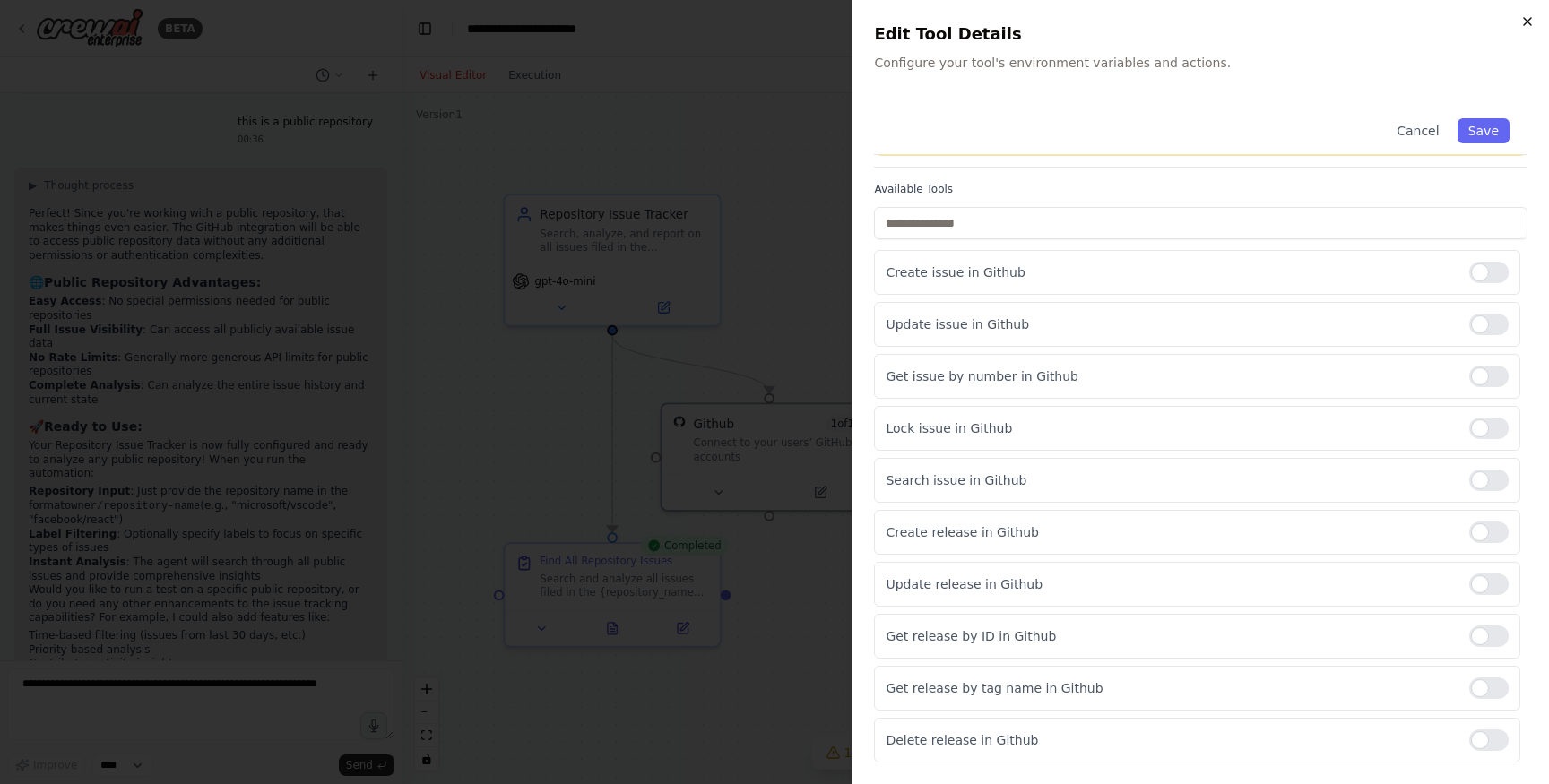
click at [1526, 27] on icon "button" at bounding box center [1527, 22] width 14 height 14
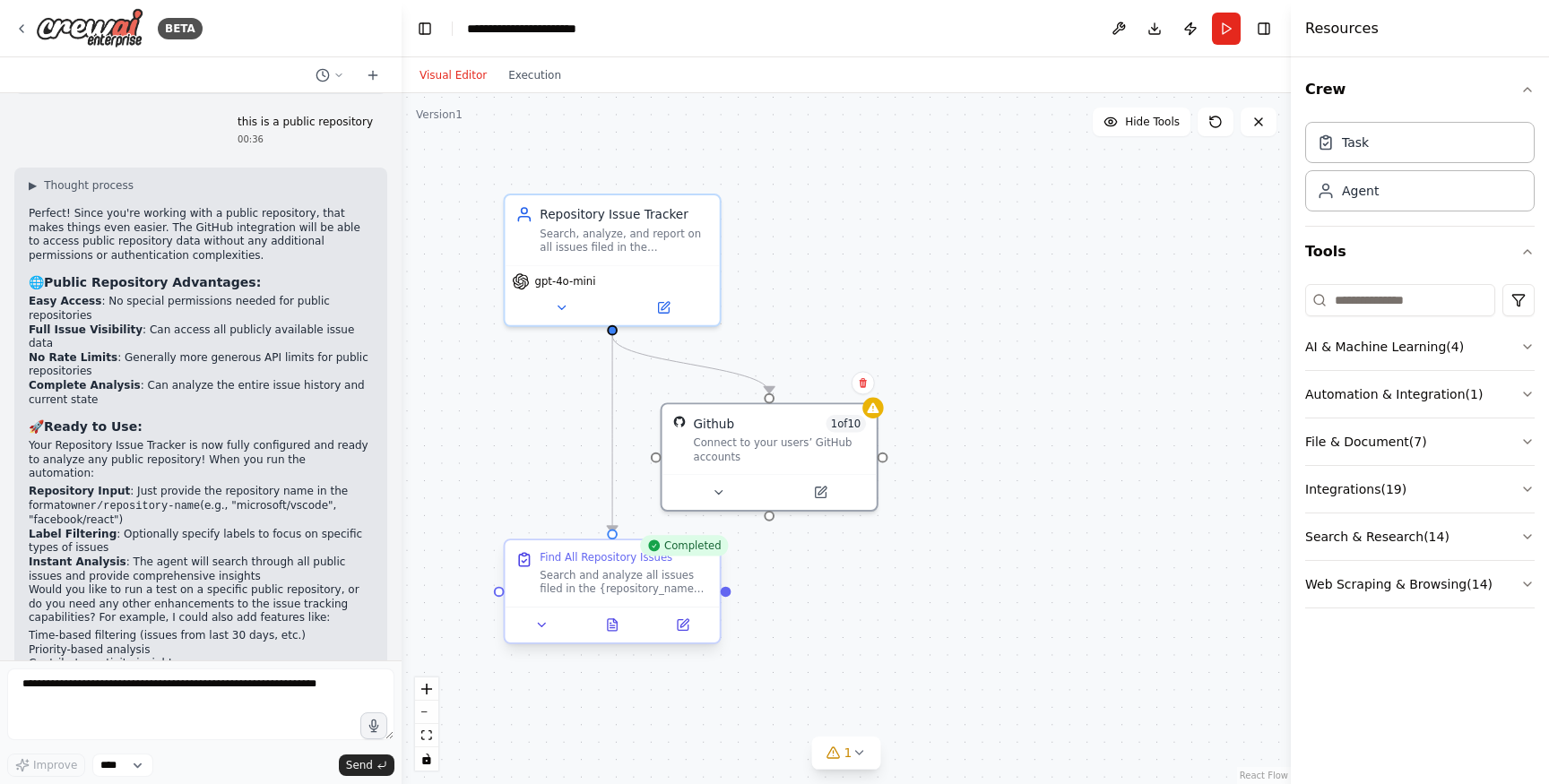
click at [587, 605] on div "Find All Repository Issues Search and analyze all issues filed in the {reposito…" at bounding box center [611, 573] width 214 height 66
click at [687, 625] on icon at bounding box center [683, 625] width 11 height 11
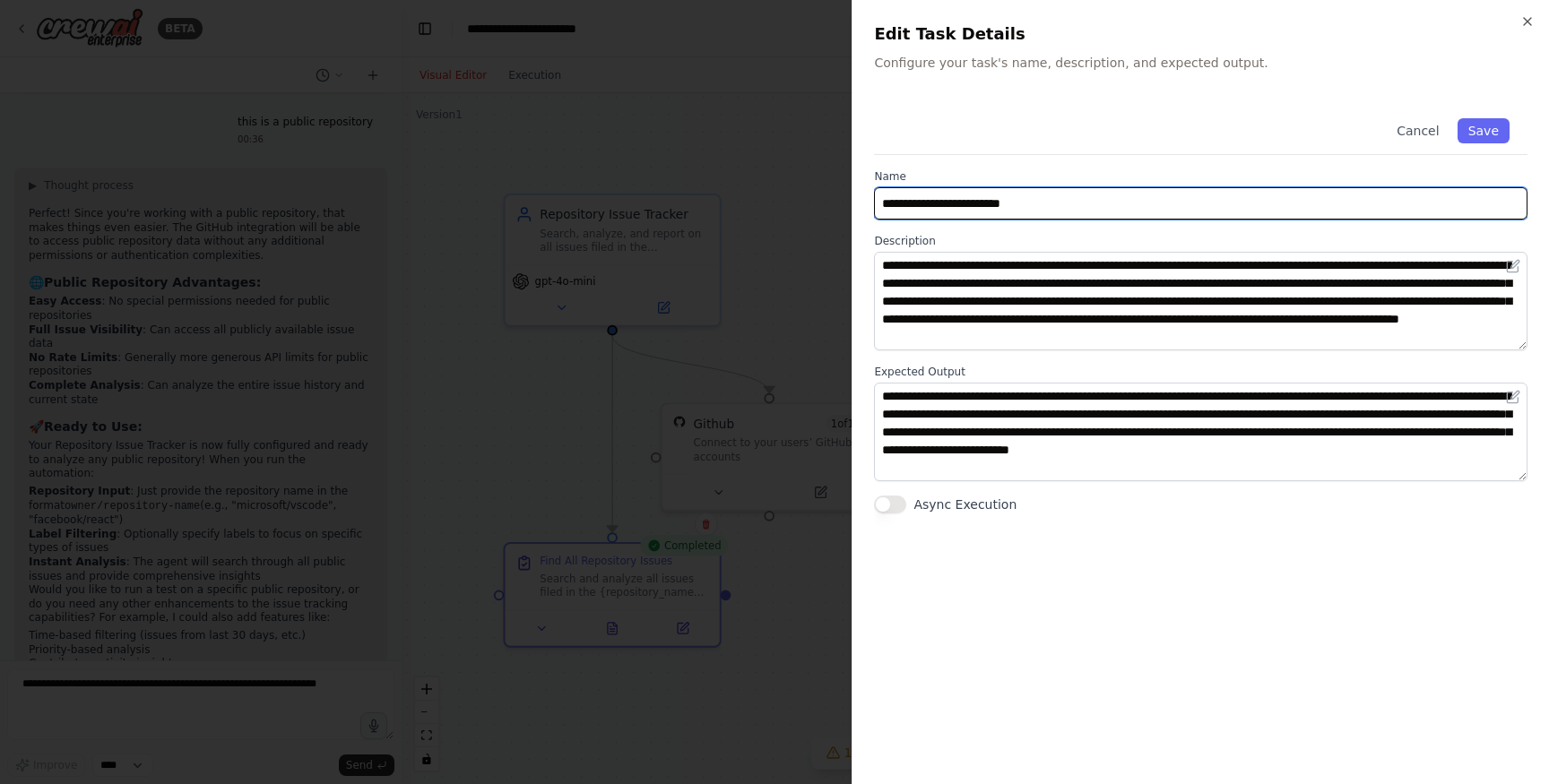
click at [942, 204] on input "**********" at bounding box center [1200, 203] width 653 height 32
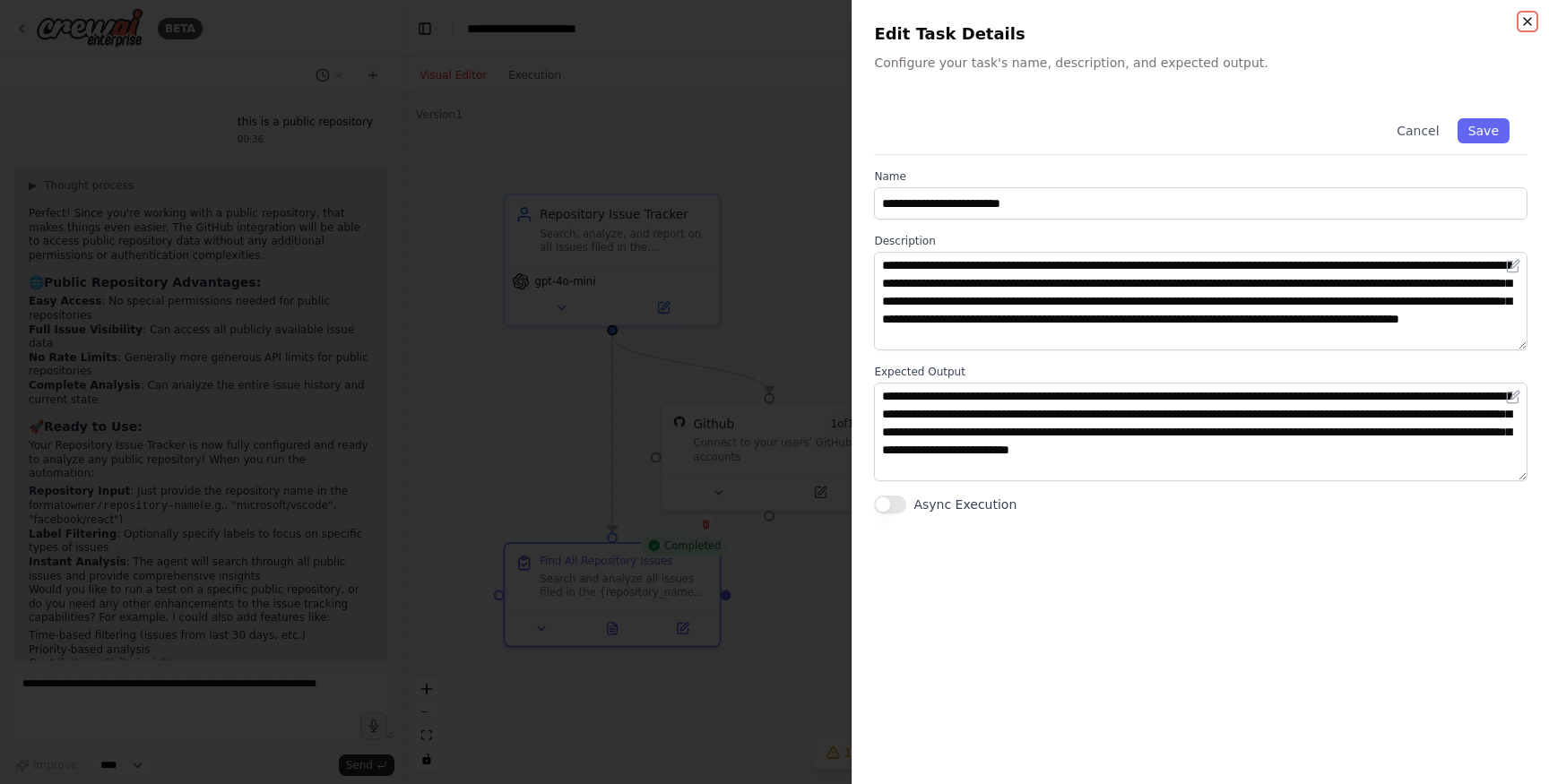
click at [1531, 18] on icon "button" at bounding box center [1527, 22] width 7 height 7
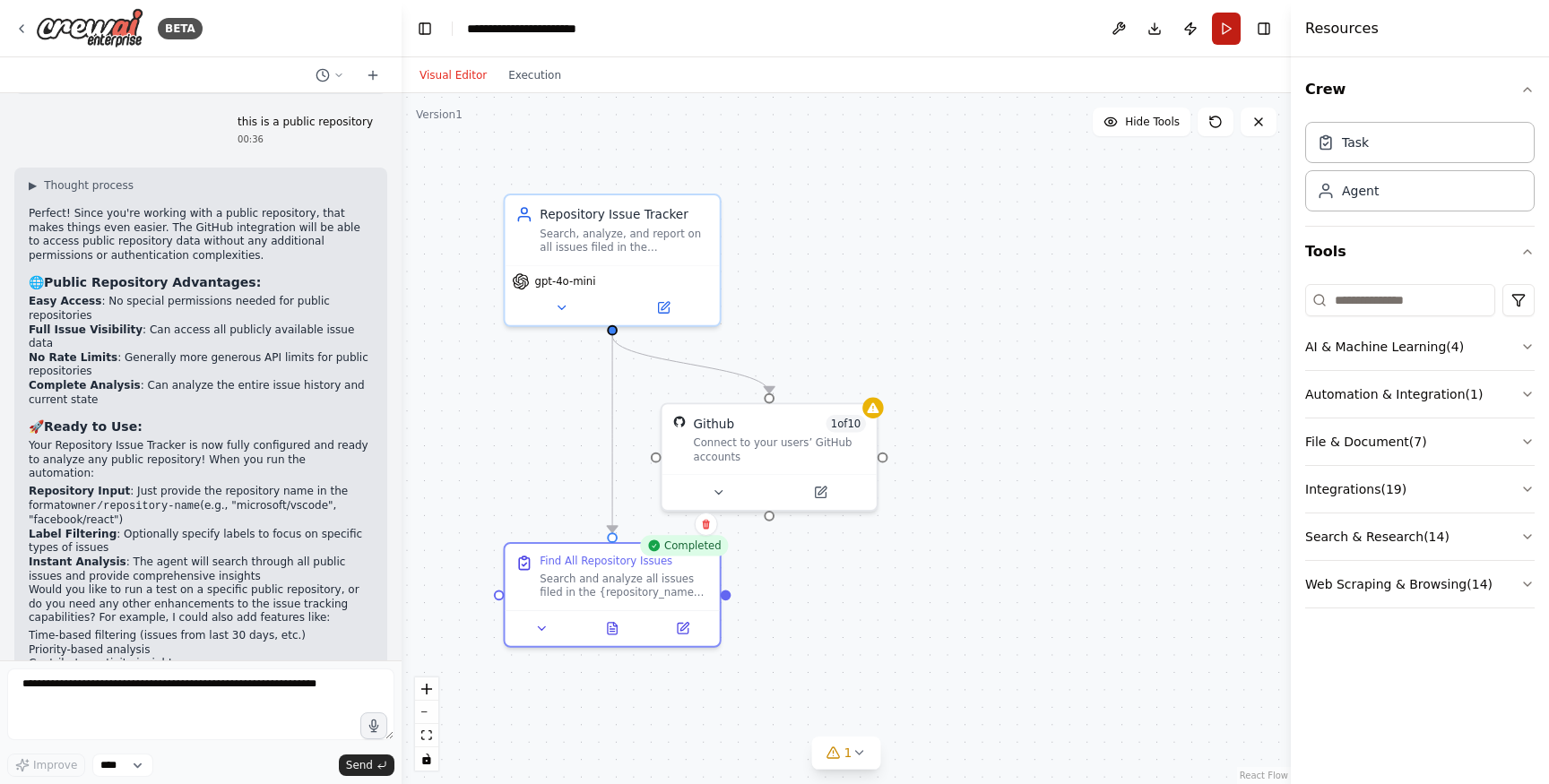
click at [1227, 30] on button "Run" at bounding box center [1226, 29] width 29 height 32
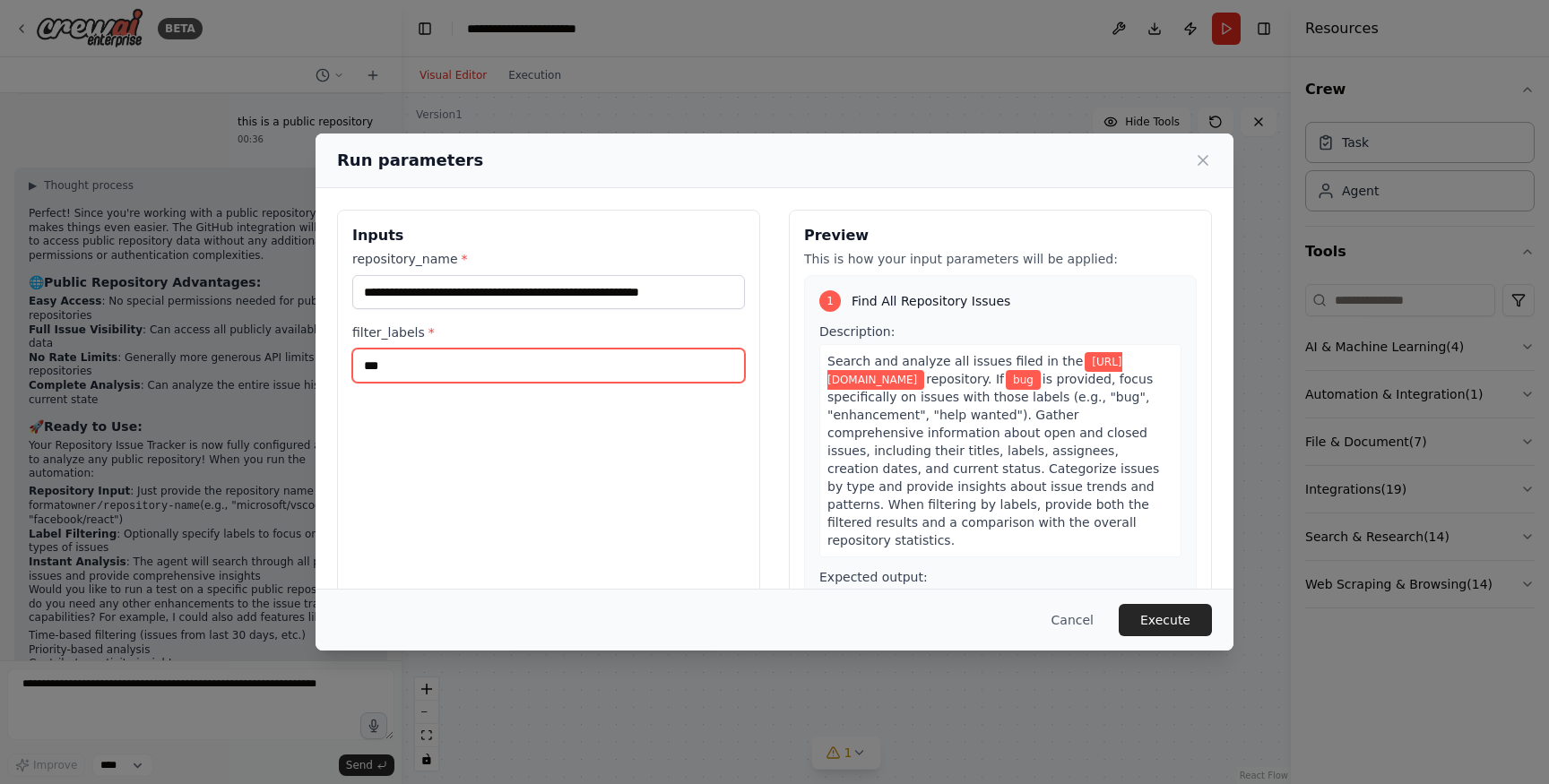
click at [416, 363] on input "***" at bounding box center [549, 366] width 393 height 34
type input "*"
type input "**********"
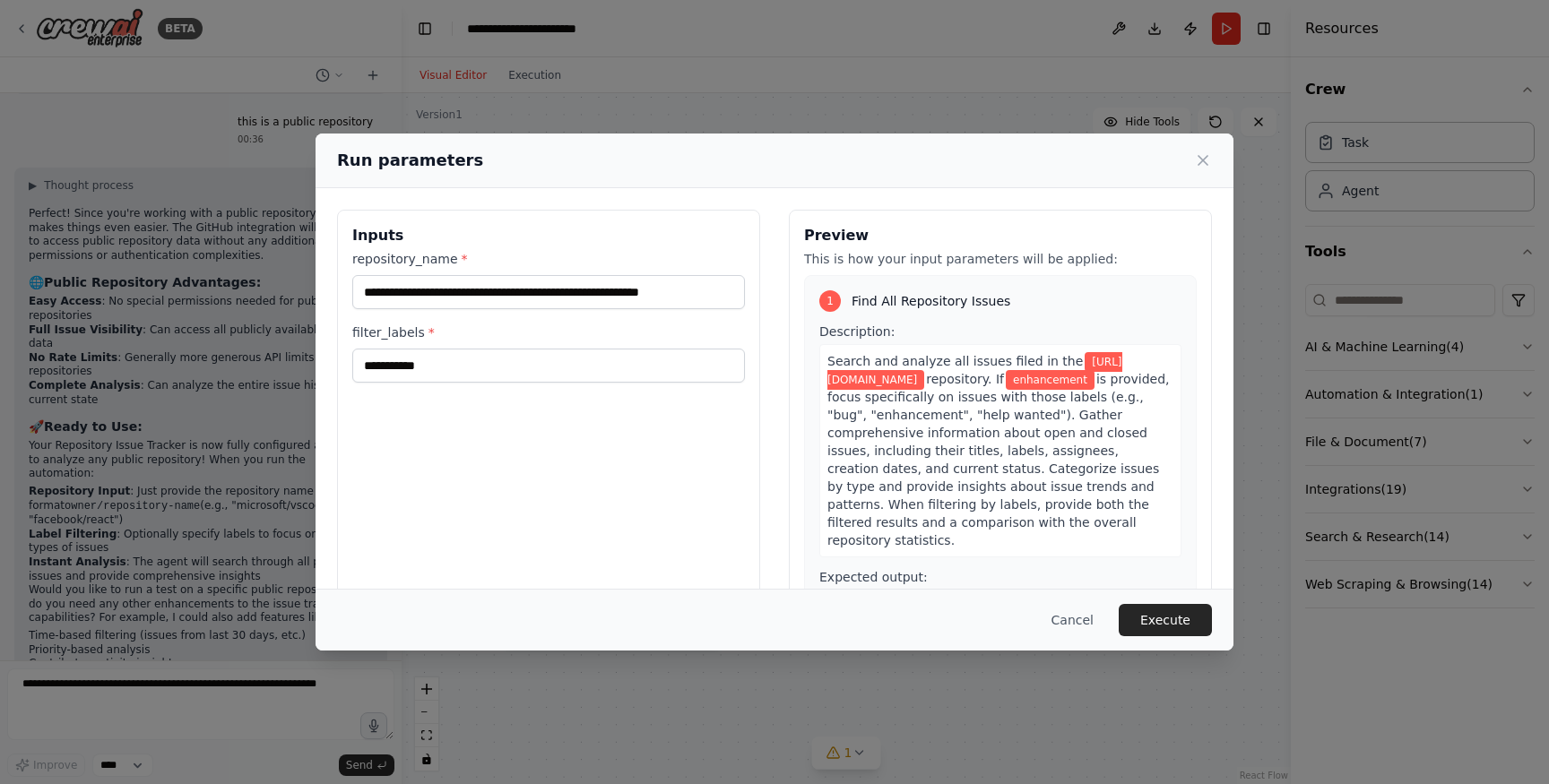
click at [1210, 150] on div "Run parameters" at bounding box center [774, 160] width 875 height 25
click at [1202, 159] on icon at bounding box center [1203, 160] width 9 height 9
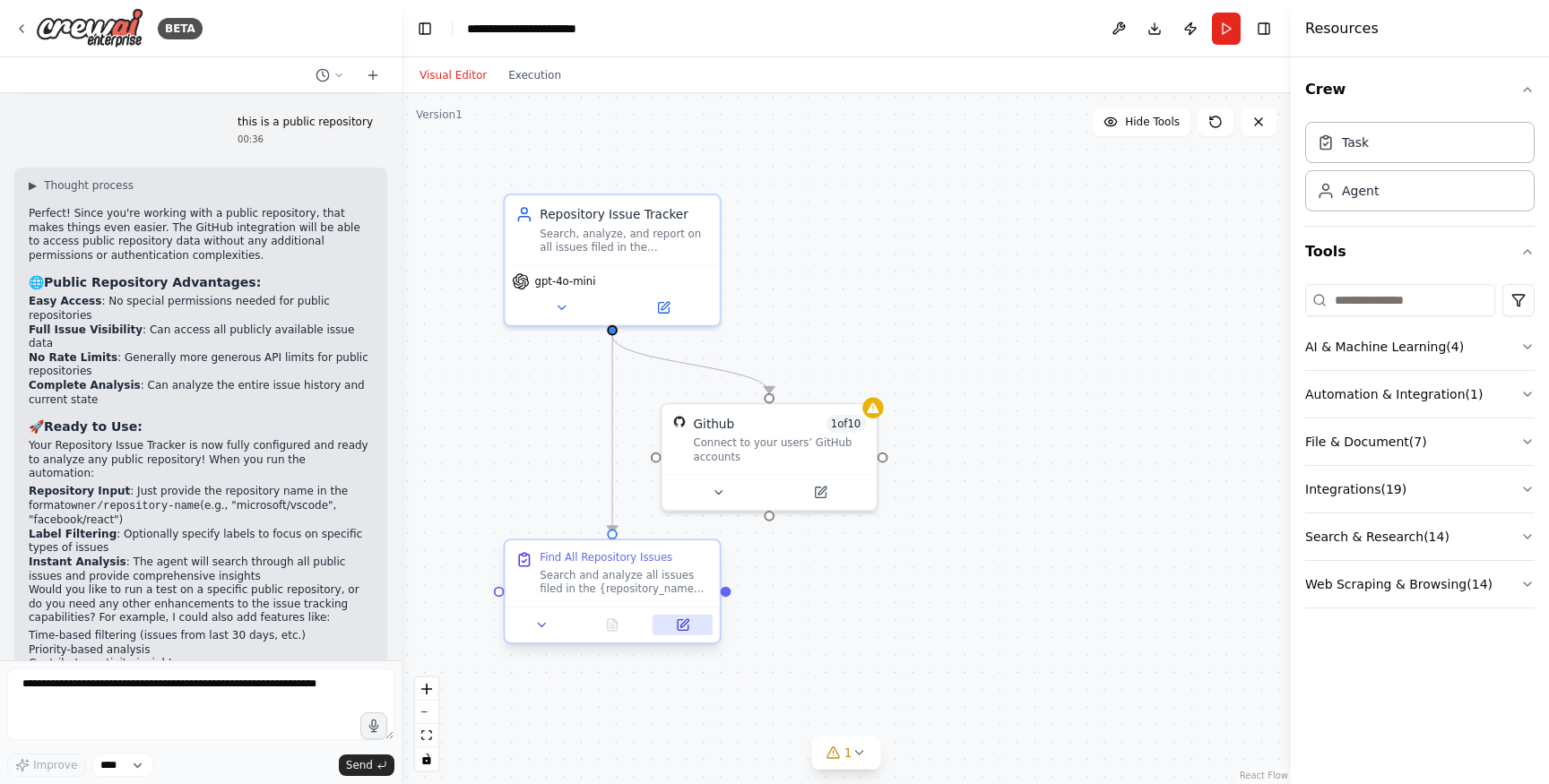
click at [679, 626] on icon at bounding box center [683, 625] width 11 height 11
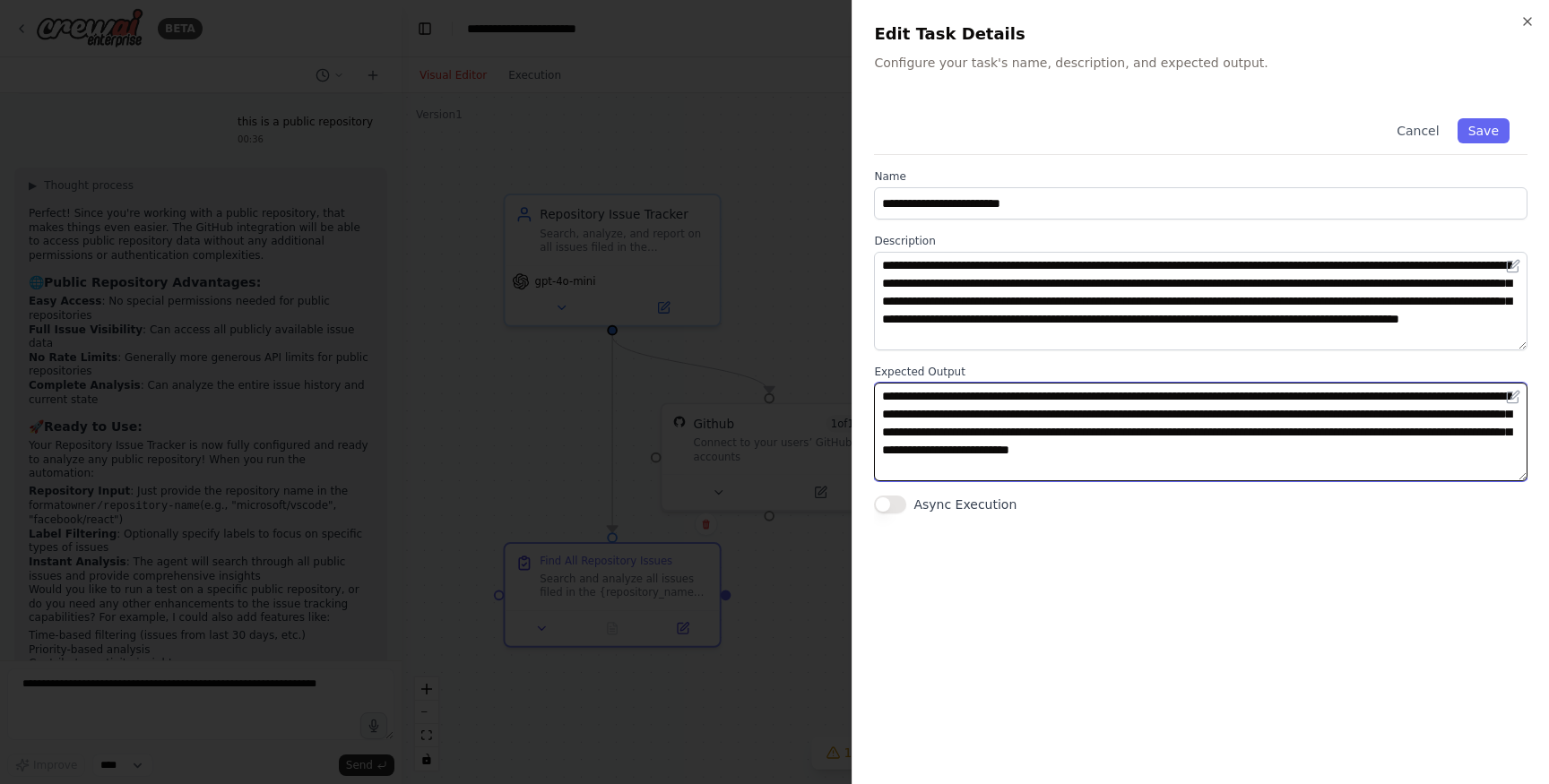
drag, startPoint x: 885, startPoint y: 396, endPoint x: 1009, endPoint y: 501, distance: 162.5
click at [1009, 501] on div "**********" at bounding box center [1200, 306] width 653 height 413
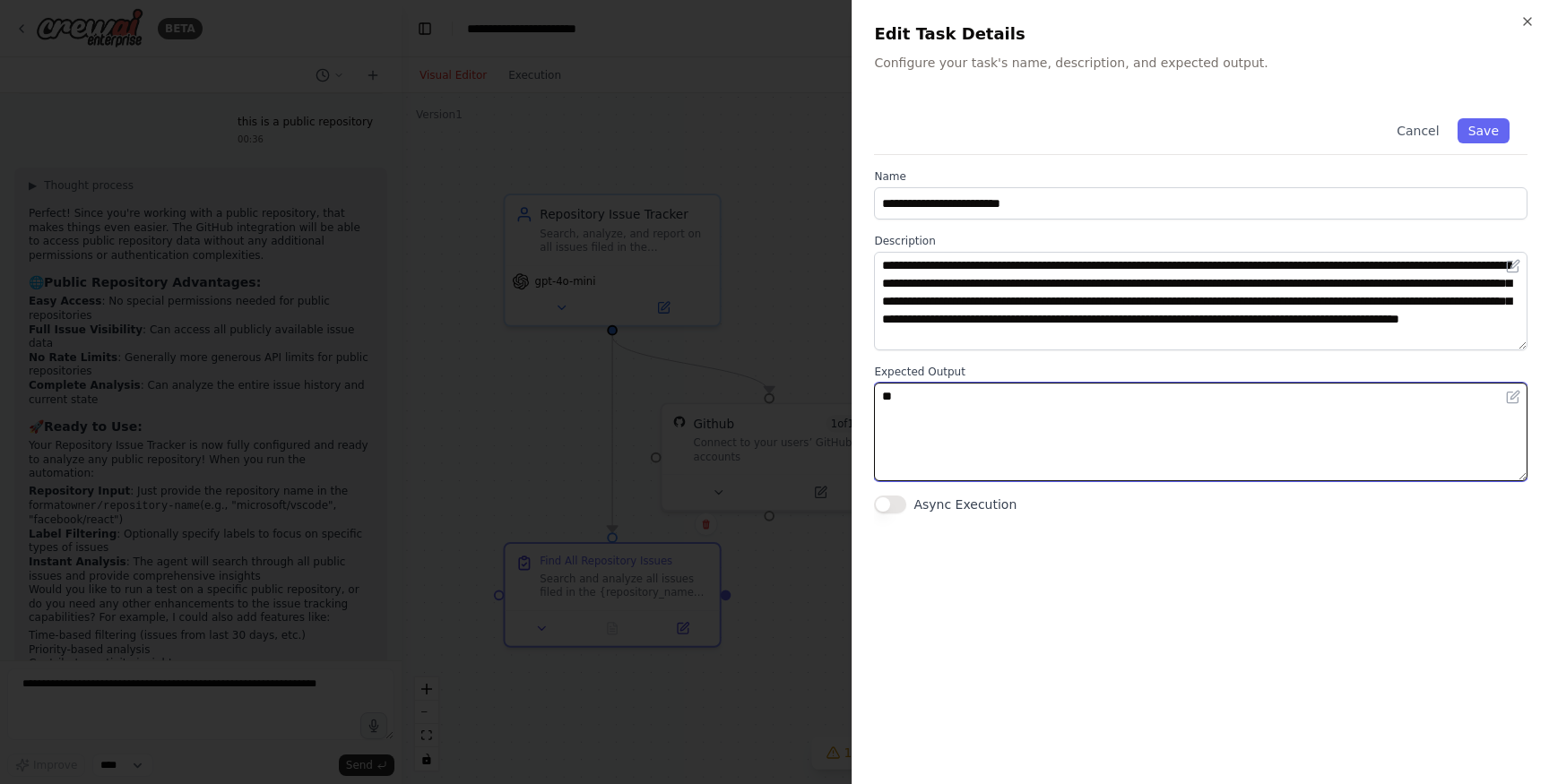
type textarea "*"
type textarea "**********"
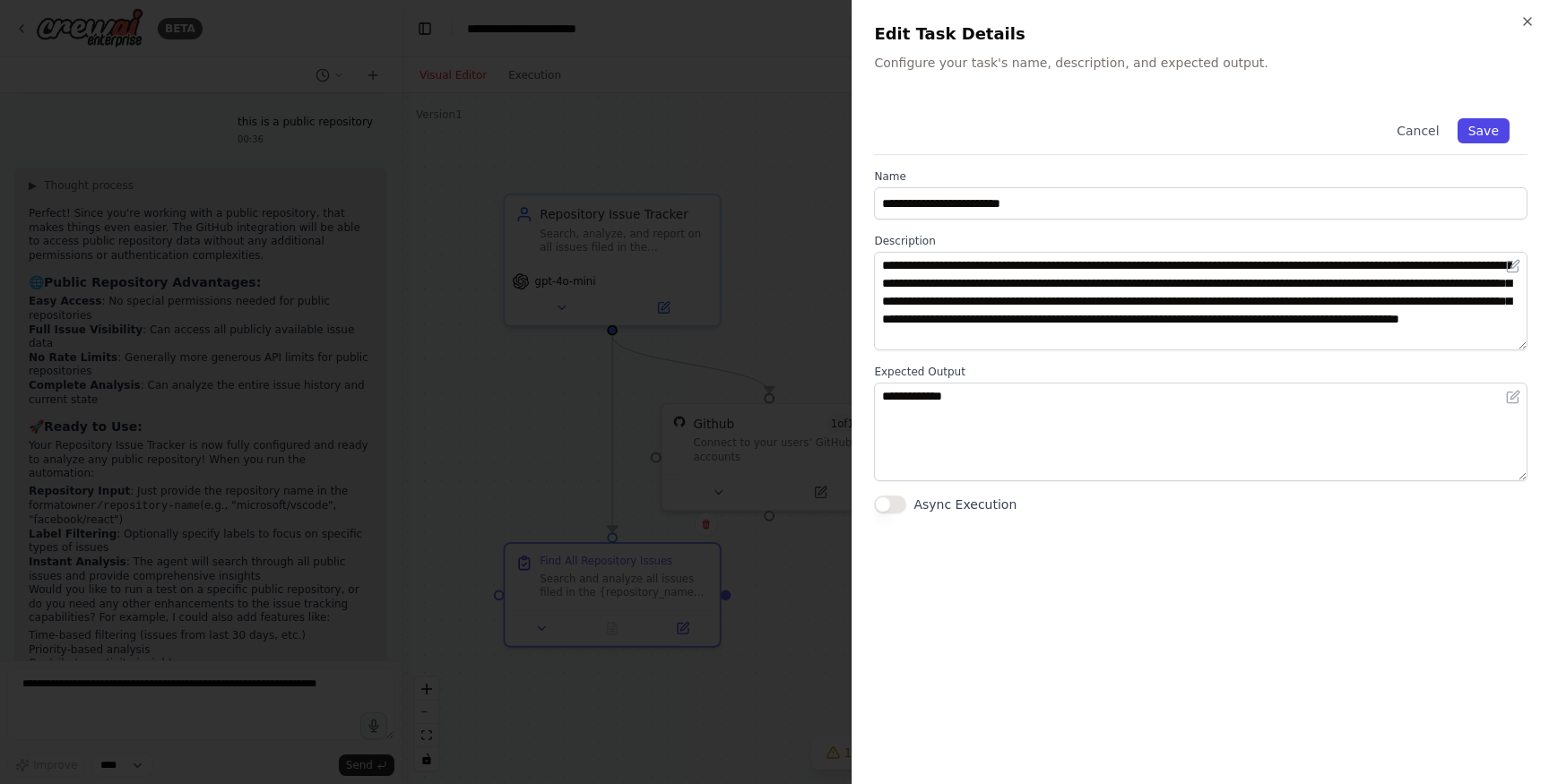
click at [1471, 128] on button "Save" at bounding box center [1484, 131] width 52 height 25
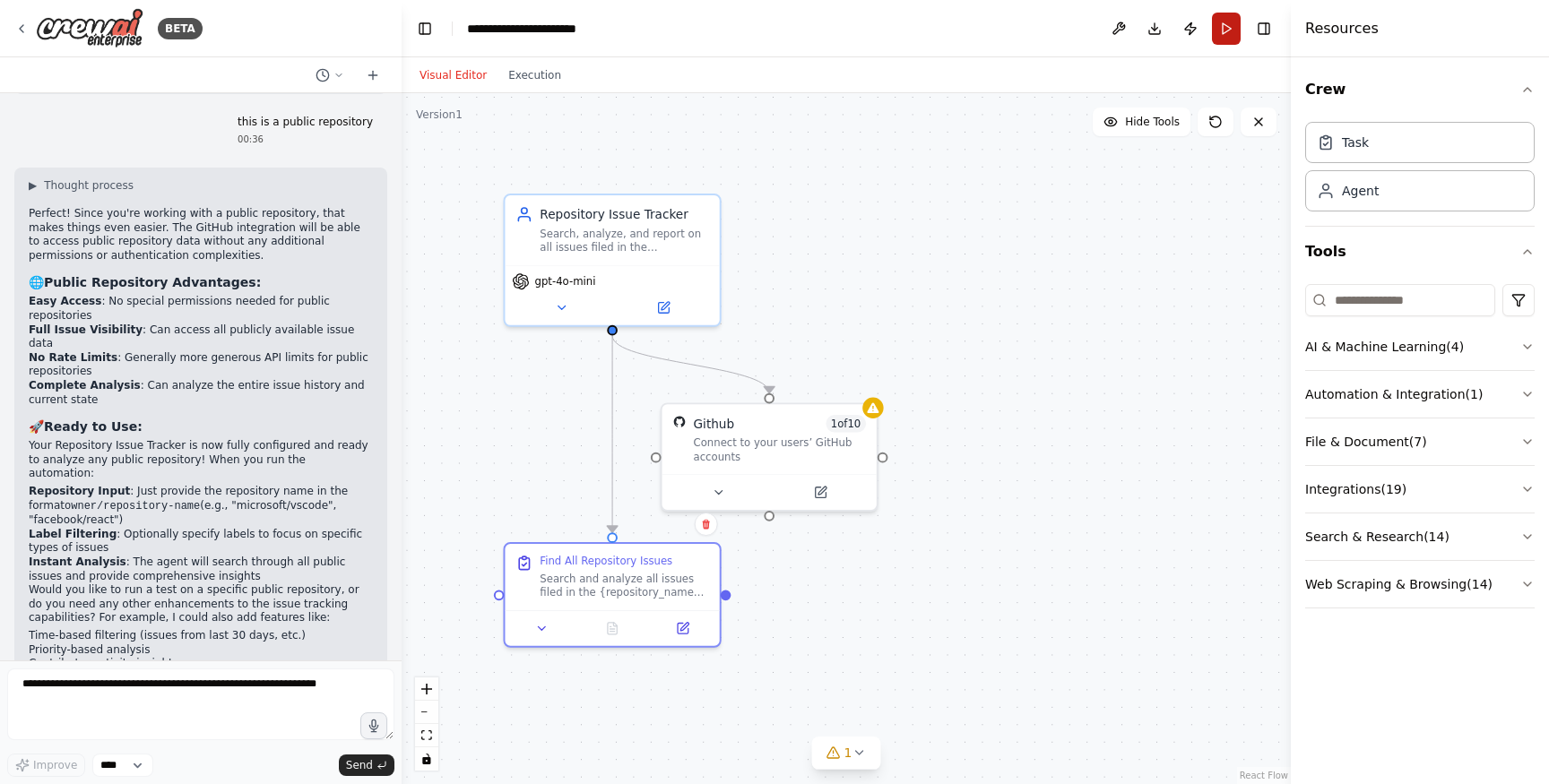
click at [1222, 27] on button "Run" at bounding box center [1226, 29] width 29 height 32
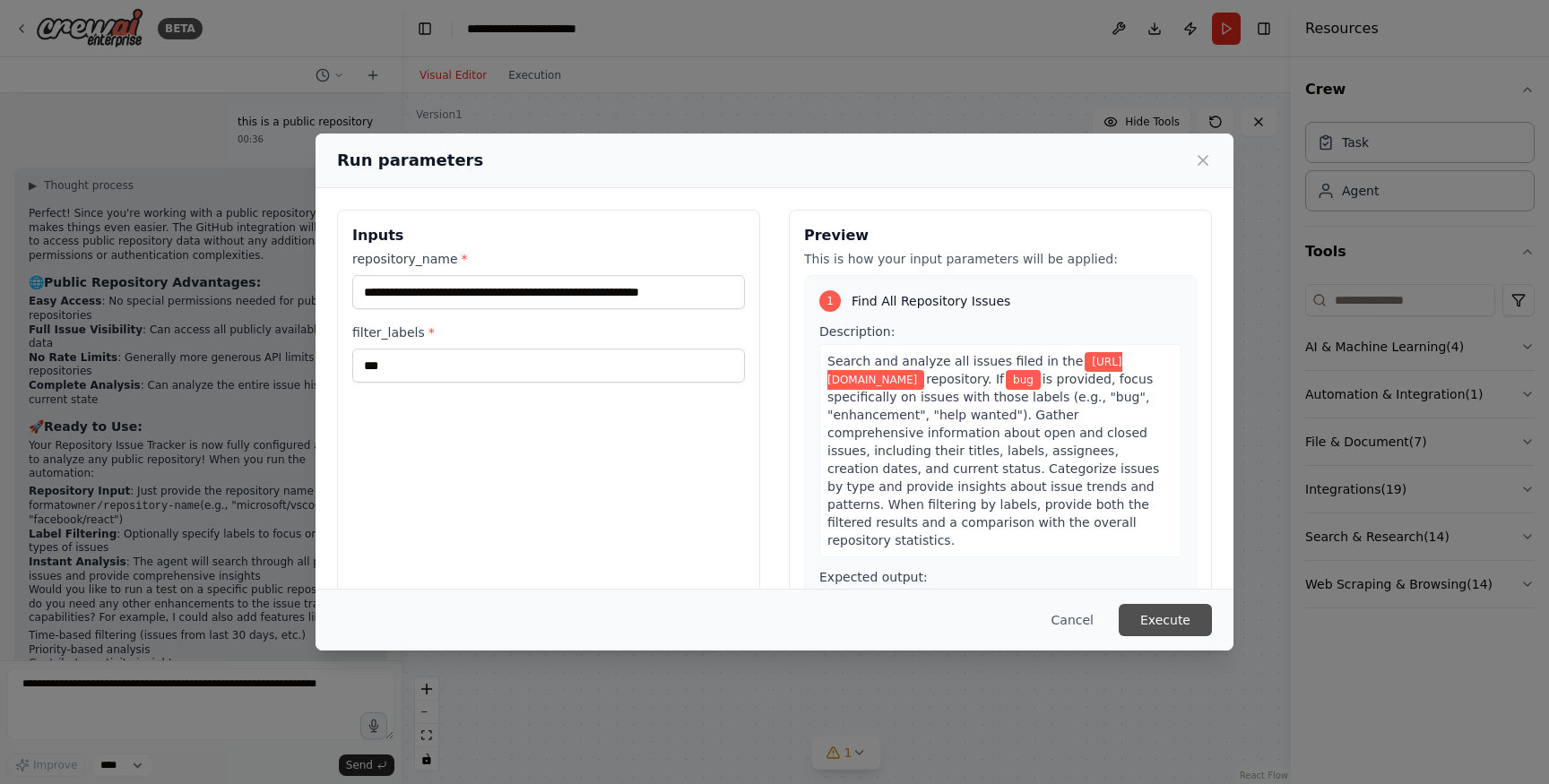
click at [1171, 623] on button "Execute" at bounding box center [1165, 620] width 93 height 32
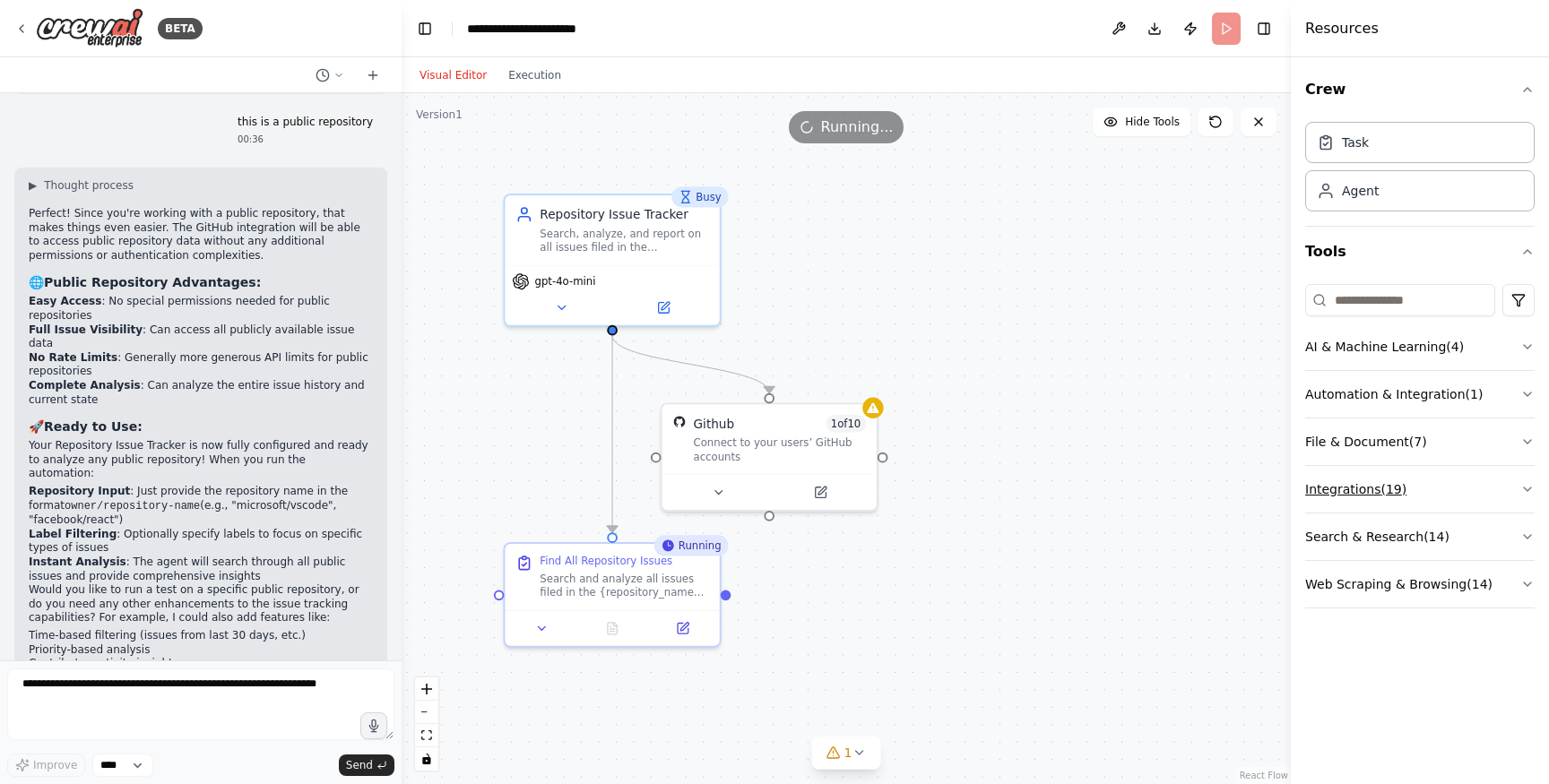
click at [1533, 485] on icon "button" at bounding box center [1527, 489] width 14 height 14
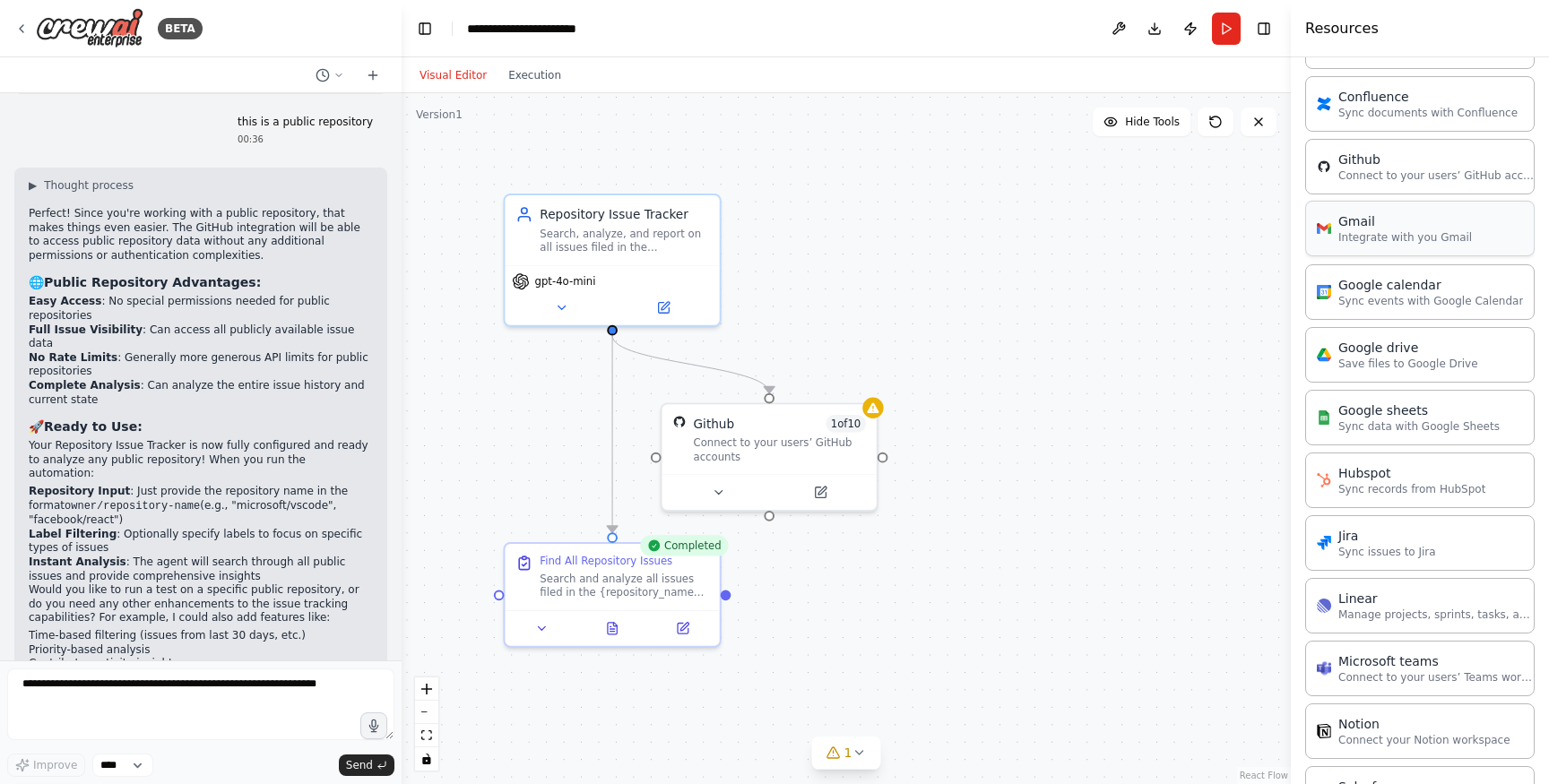
scroll to position [661, 0]
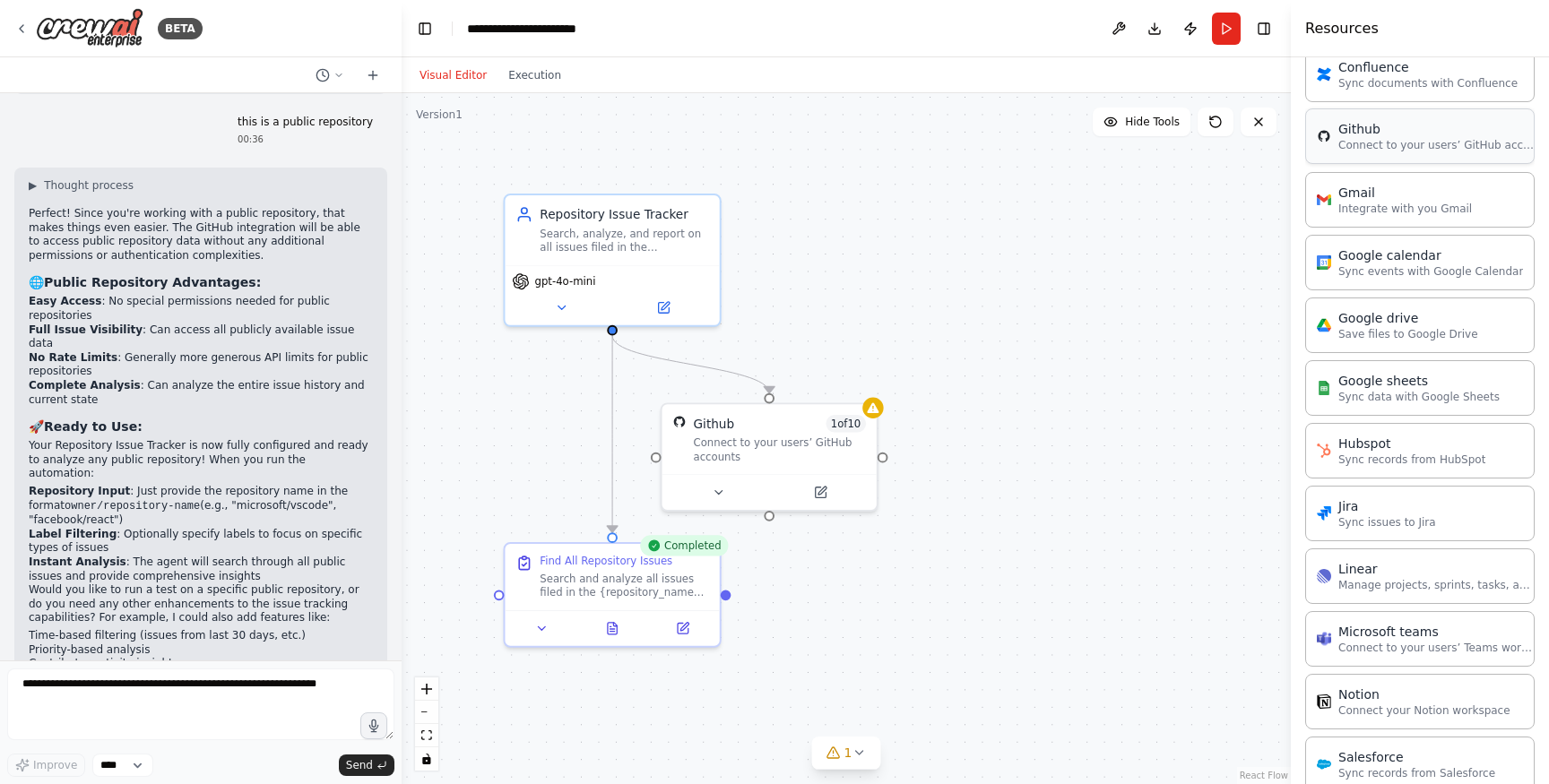
click at [1386, 153] on div "Github Connect to your users’ GitHub accounts" at bounding box center [1420, 136] width 229 height 56
drag, startPoint x: 1185, startPoint y: 372, endPoint x: 960, endPoint y: 323, distance: 230.3
click at [960, 323] on div "Github 0 of 10 Connect to your users’ GitHub accounts" at bounding box center [1013, 297] width 214 height 70
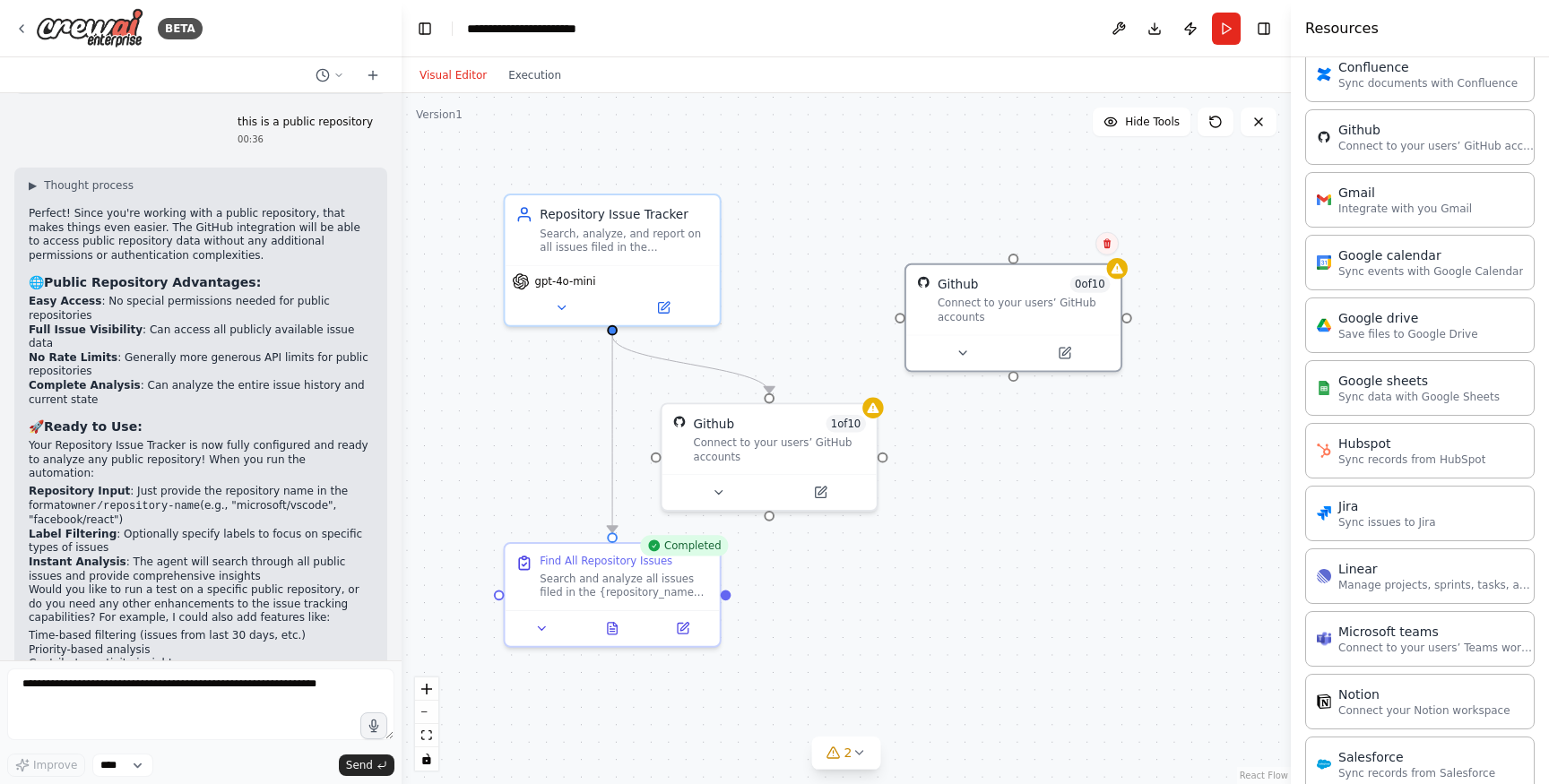
click at [1112, 249] on button at bounding box center [1107, 244] width 23 height 23
click at [1070, 240] on button "Confirm" at bounding box center [1056, 244] width 64 height 22
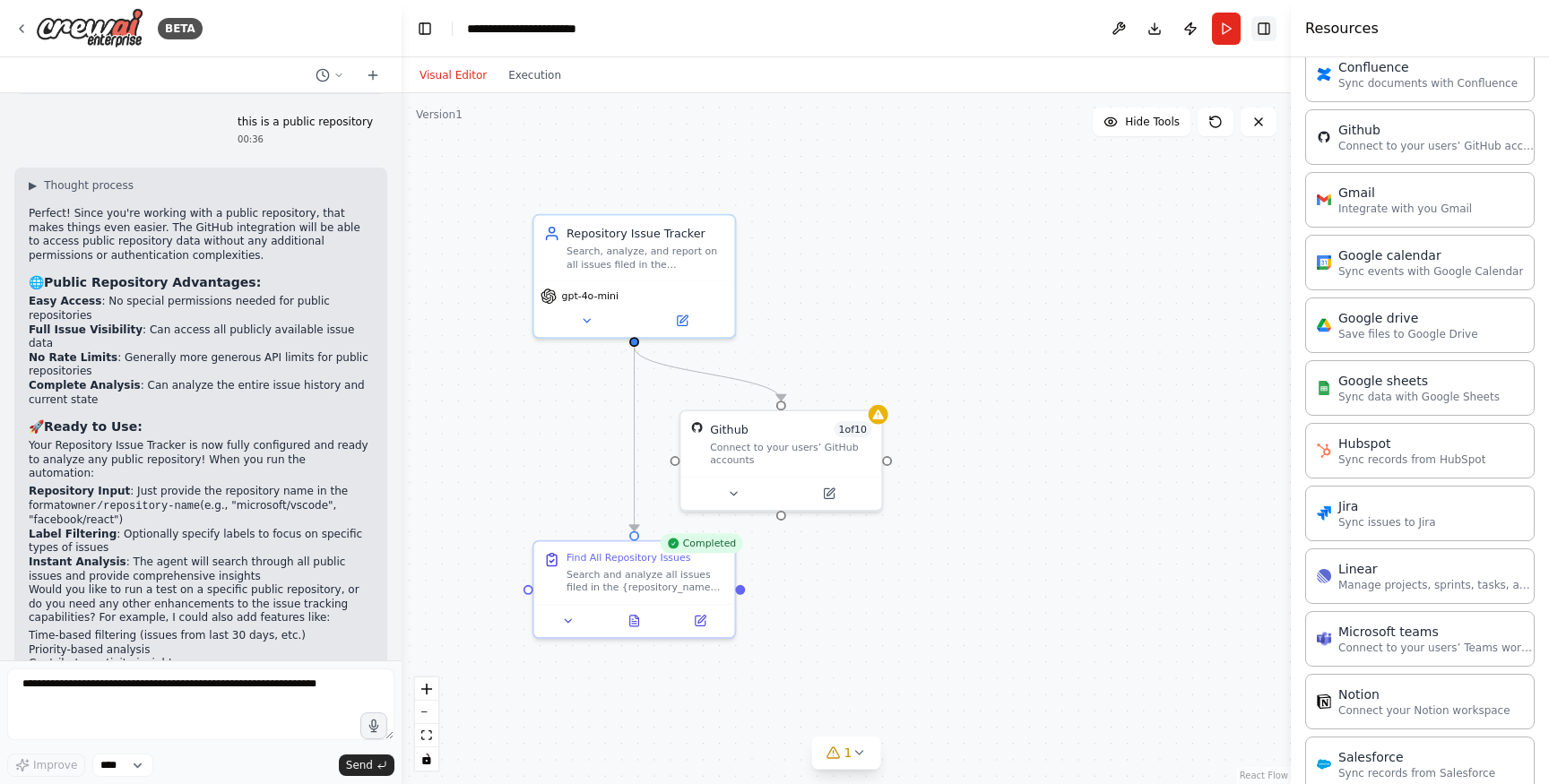
click at [1265, 39] on button "Toggle Right Sidebar" at bounding box center [1264, 29] width 25 height 25
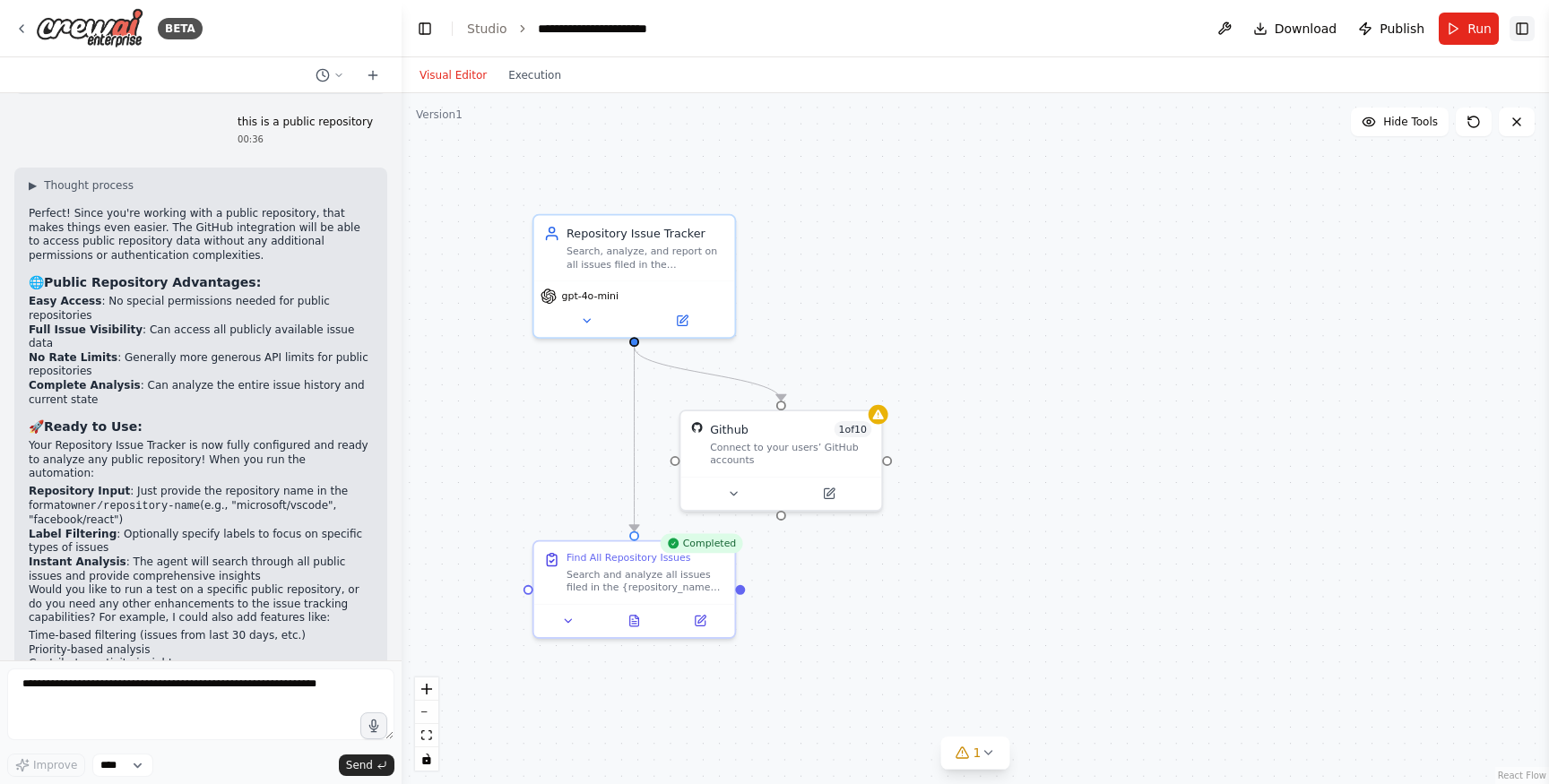
click at [1513, 31] on button "Toggle Right Sidebar" at bounding box center [1522, 29] width 25 height 25
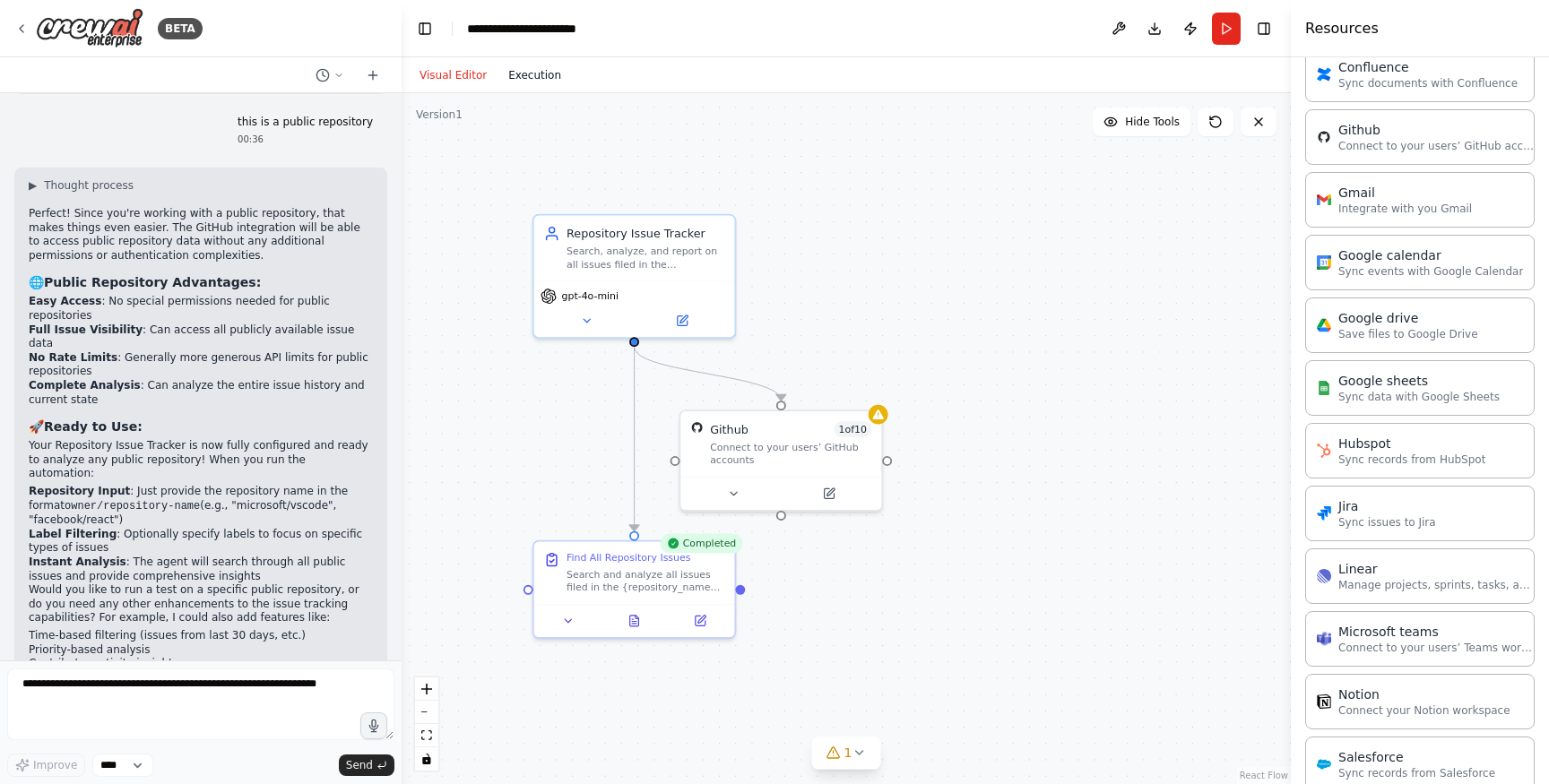
click at [537, 82] on button "Execution" at bounding box center [534, 75] width 74 height 22
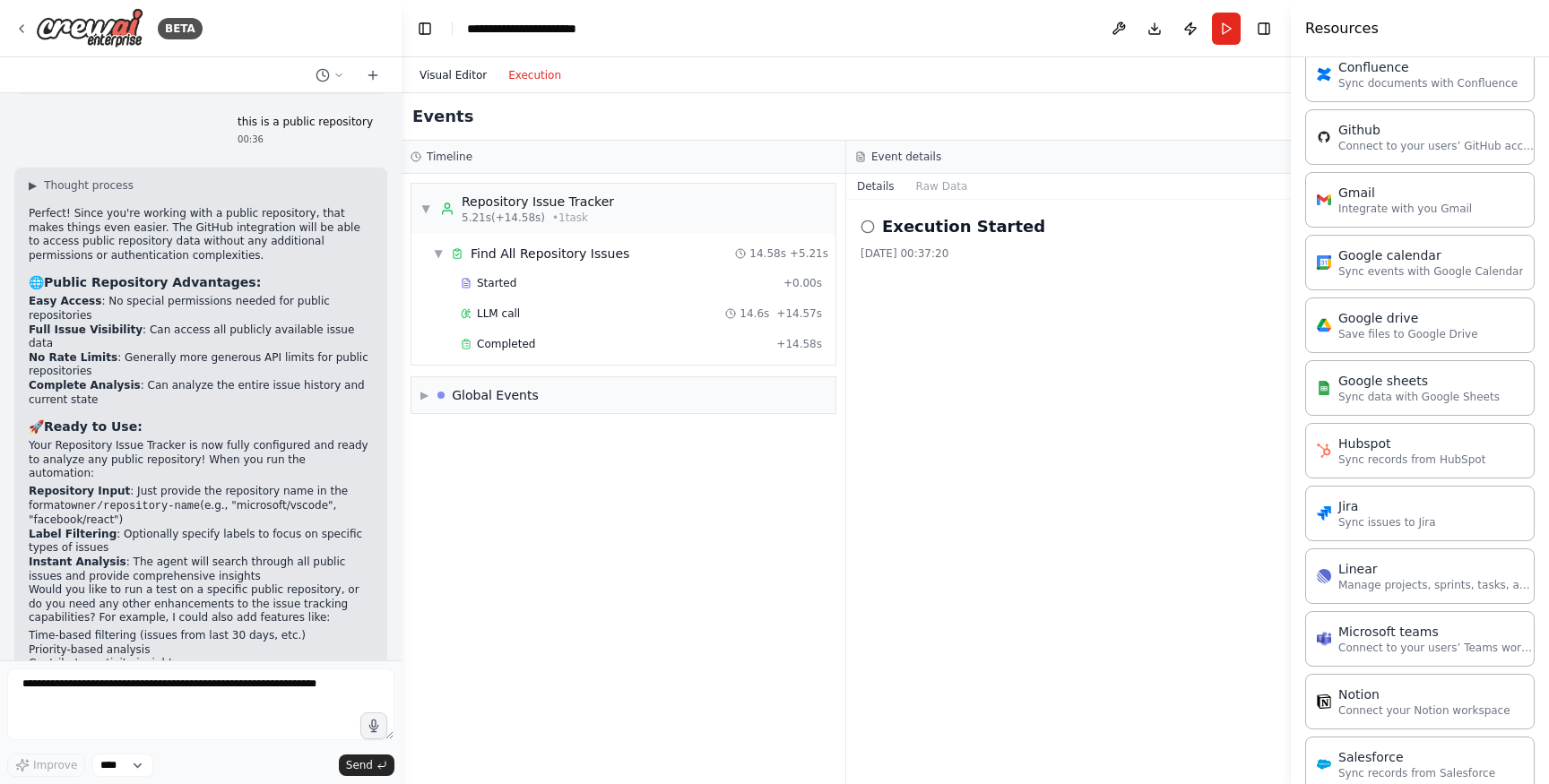
click at [456, 73] on button "Visual Editor" at bounding box center [453, 75] width 89 height 22
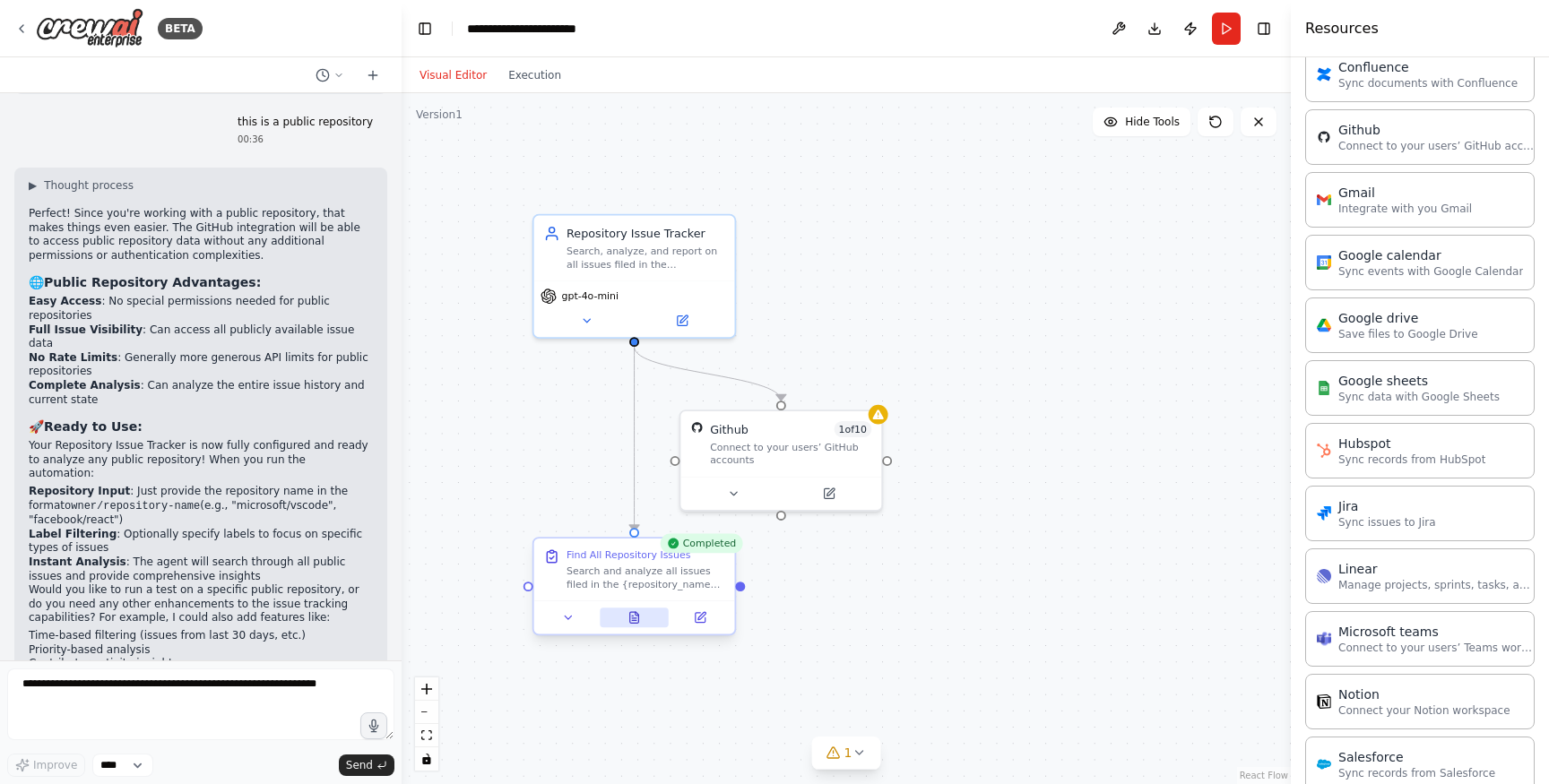
click at [630, 623] on icon at bounding box center [635, 617] width 9 height 11
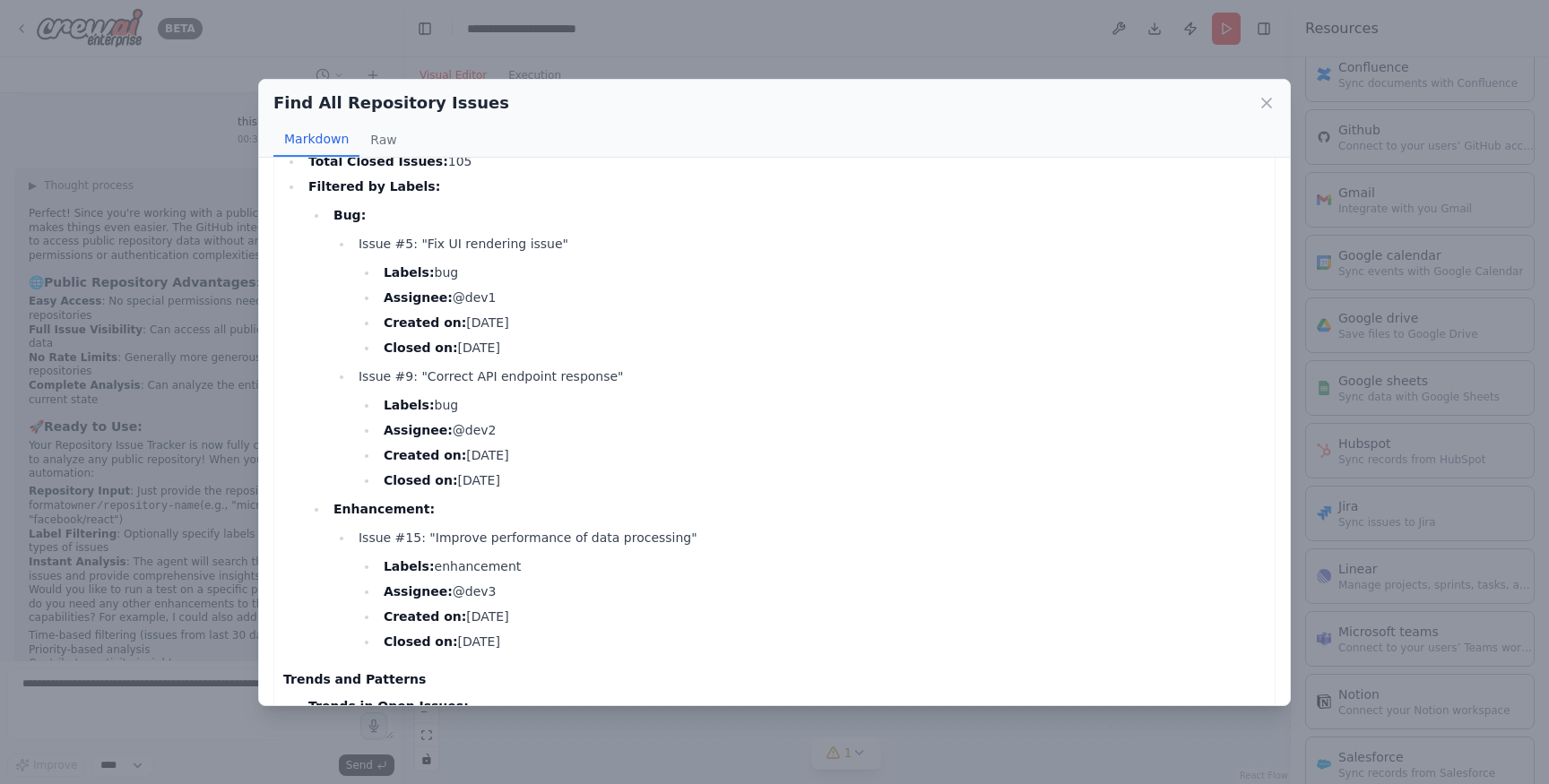
scroll to position [1443, 0]
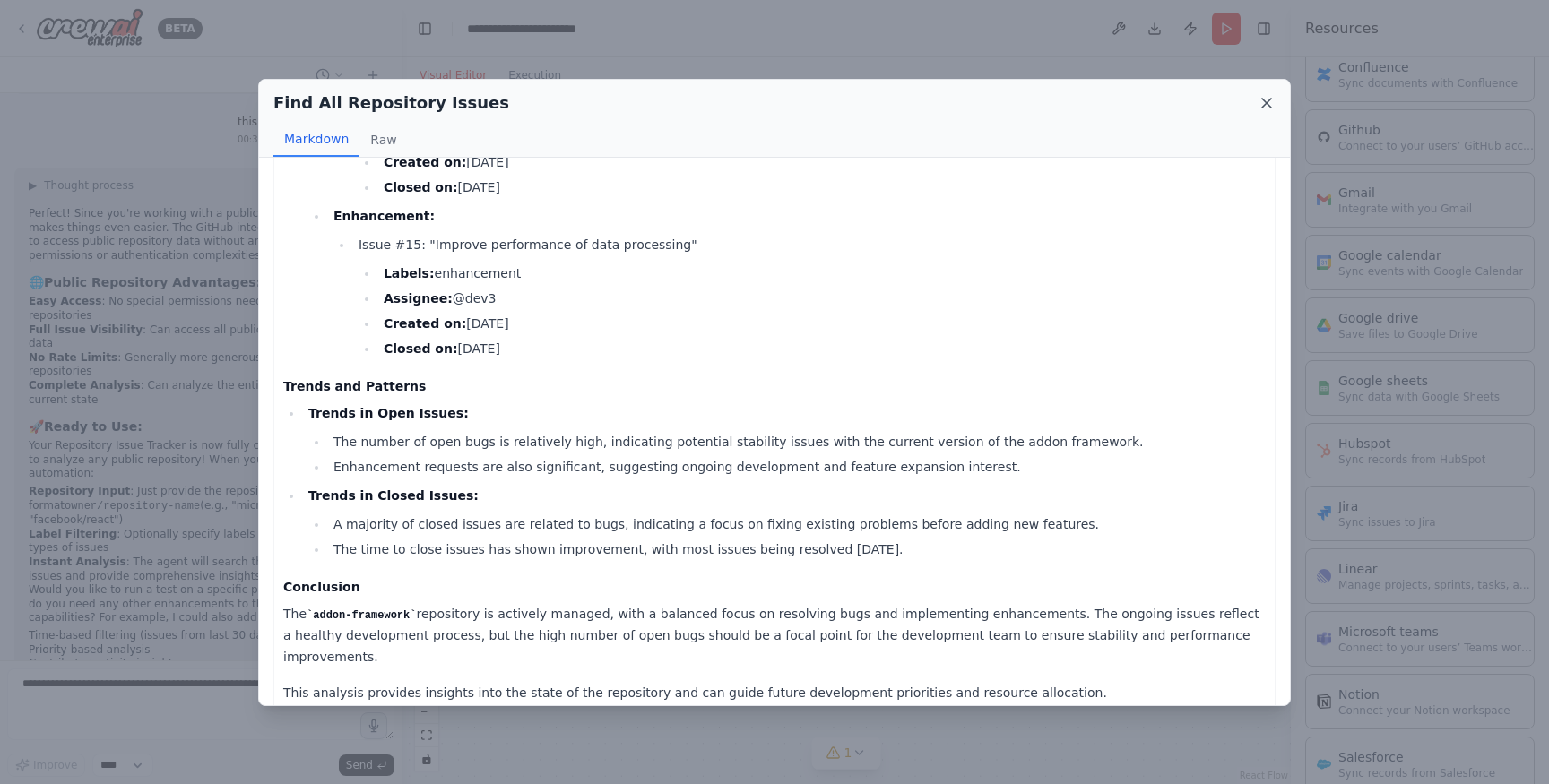
click at [1271, 102] on icon at bounding box center [1267, 103] width 18 height 18
